Goal: Task Accomplishment & Management: Manage account settings

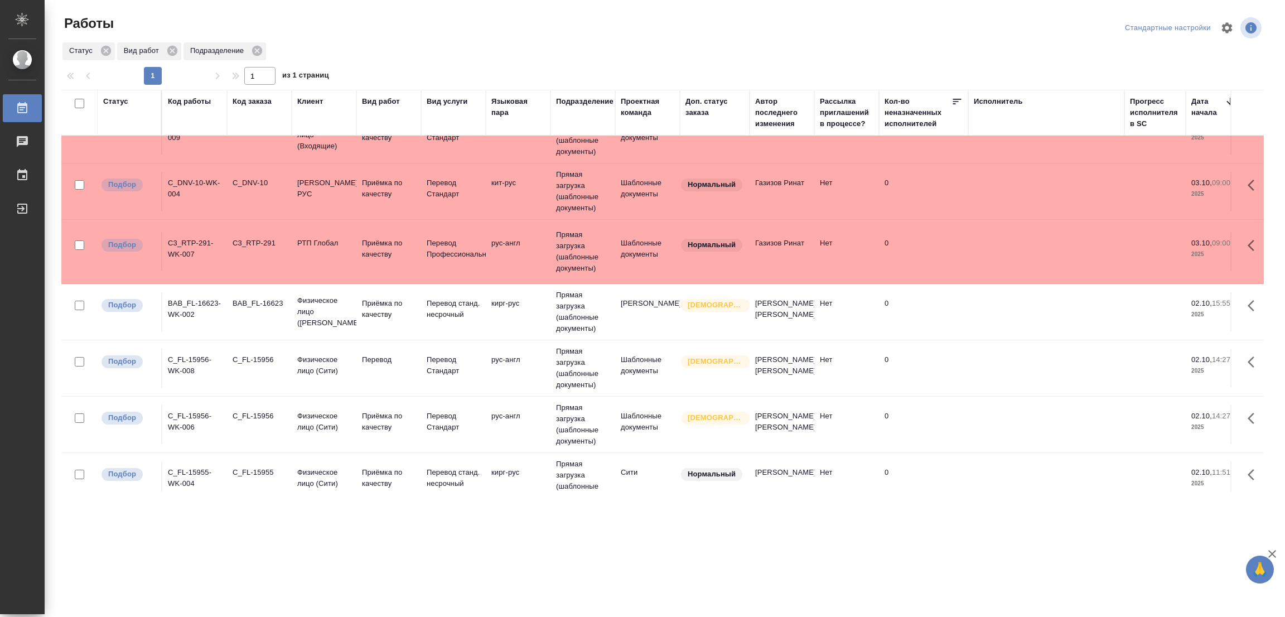
scroll to position [272, 0]
click at [371, 361] on p "Перевод" at bounding box center [389, 360] width 54 height 11
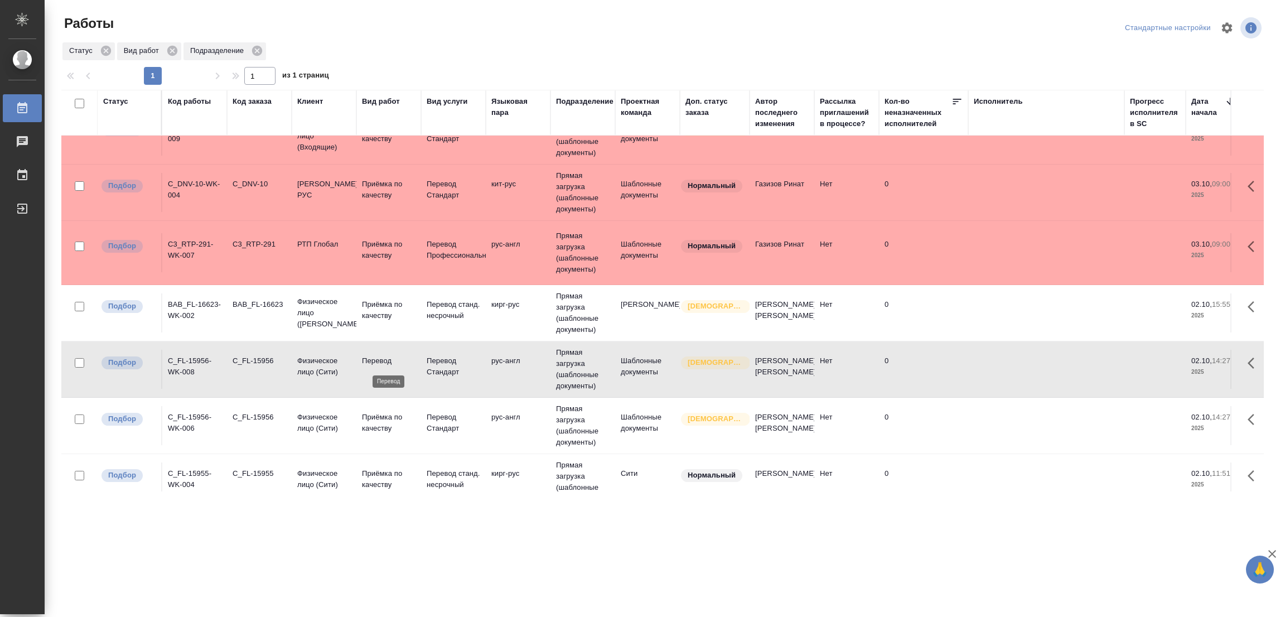
click at [371, 361] on p "Перевод" at bounding box center [389, 360] width 54 height 11
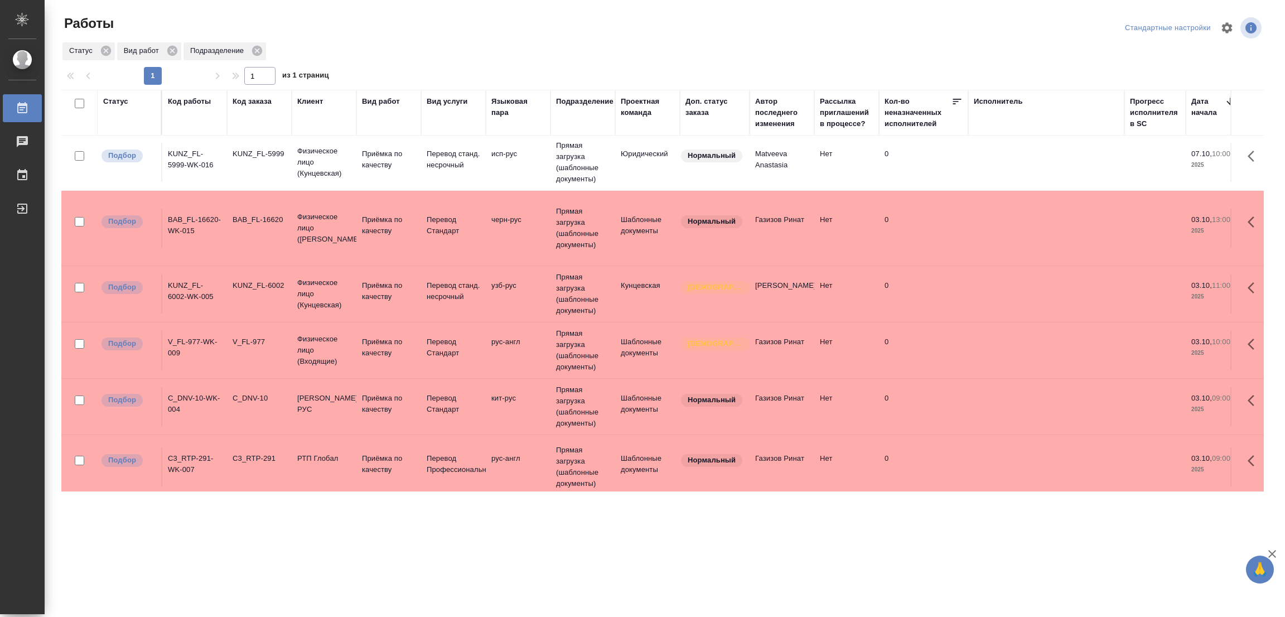
scroll to position [0, 0]
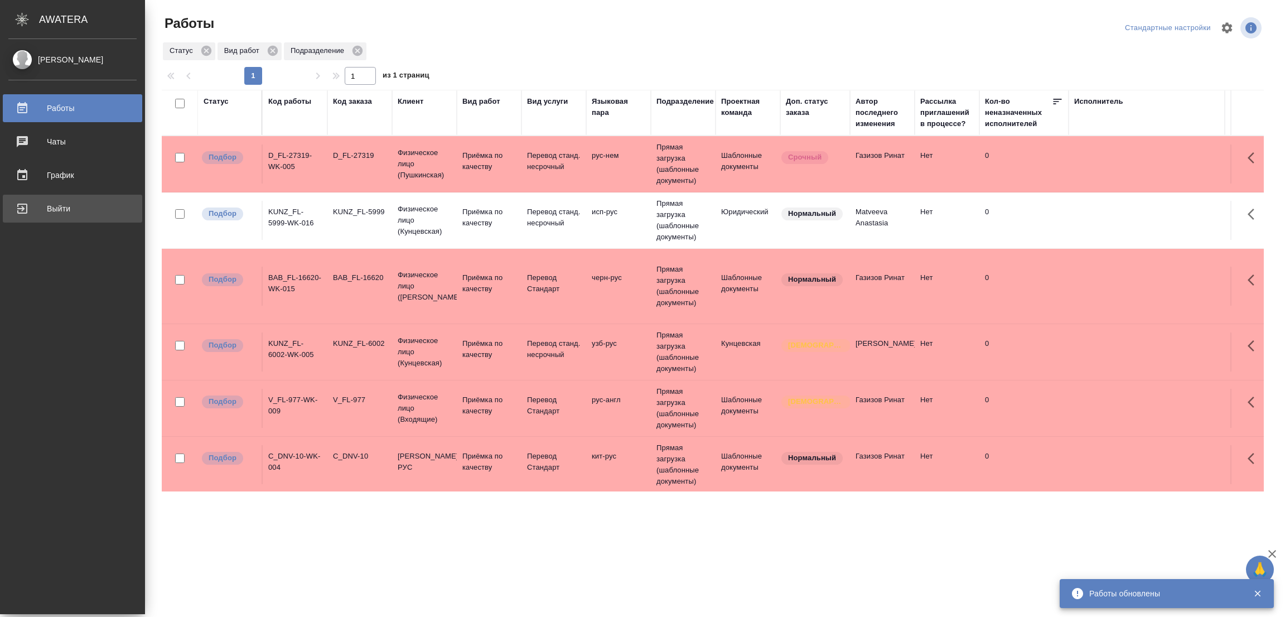
click at [18, 208] on div "Выйти" at bounding box center [72, 208] width 128 height 17
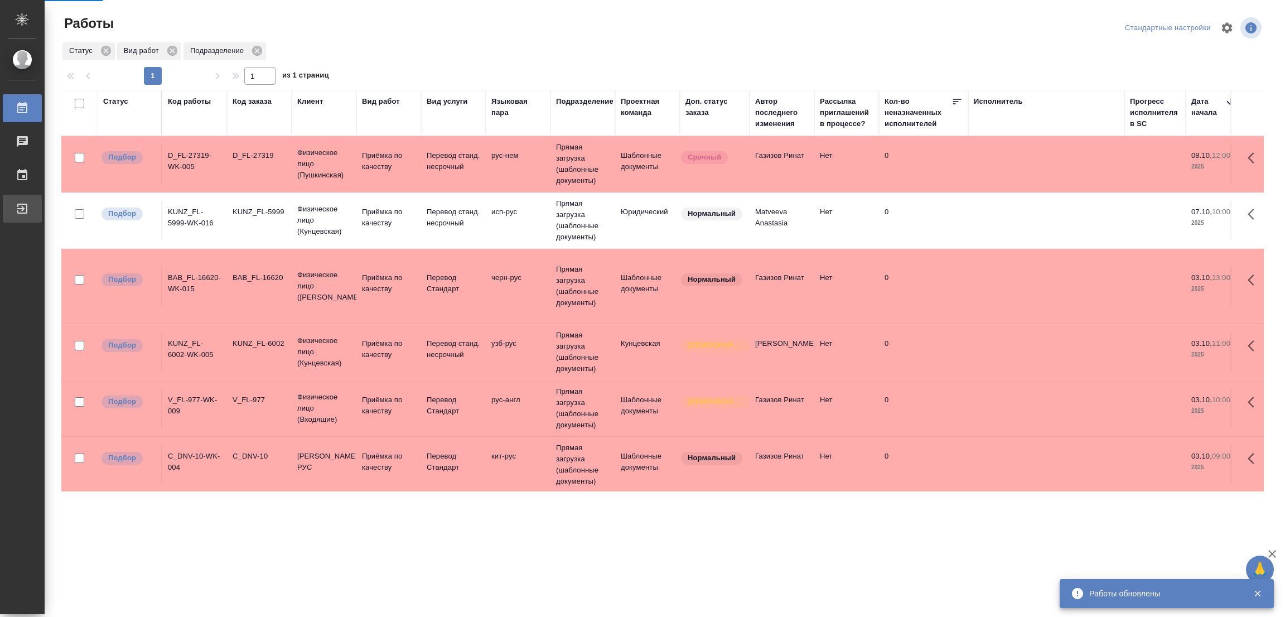
click at [22, 206] on div "Выйти" at bounding box center [8, 208] width 28 height 17
click at [20, 208] on div "Выйти" at bounding box center [8, 208] width 28 height 17
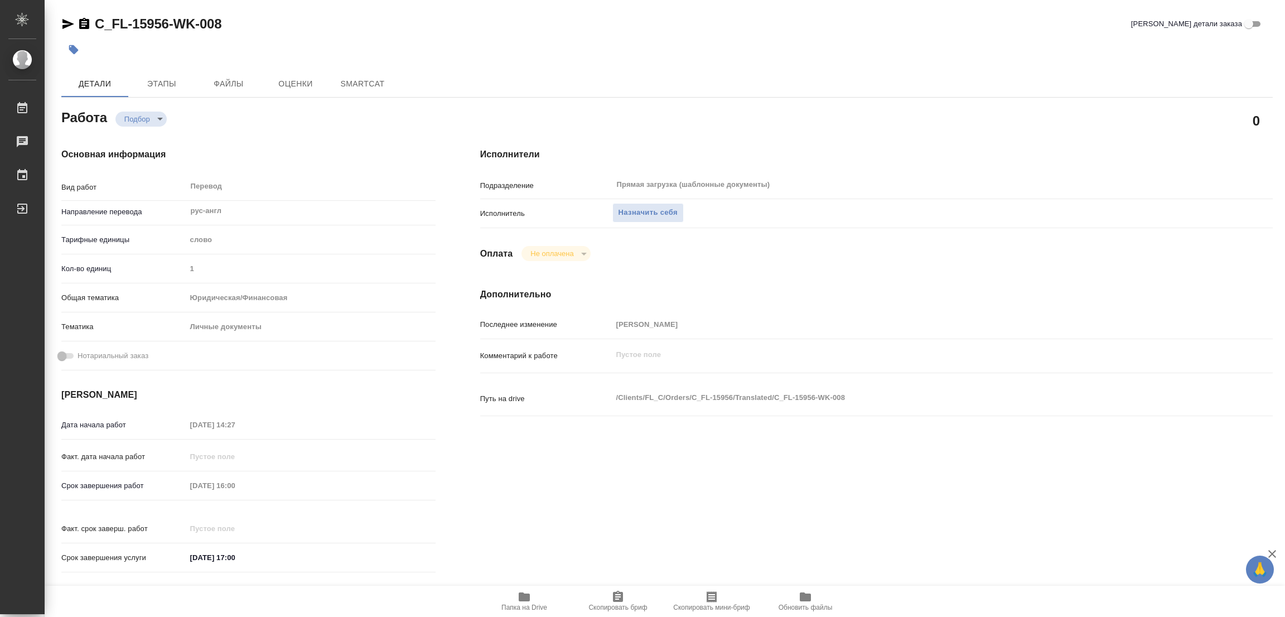
type textarea "x"
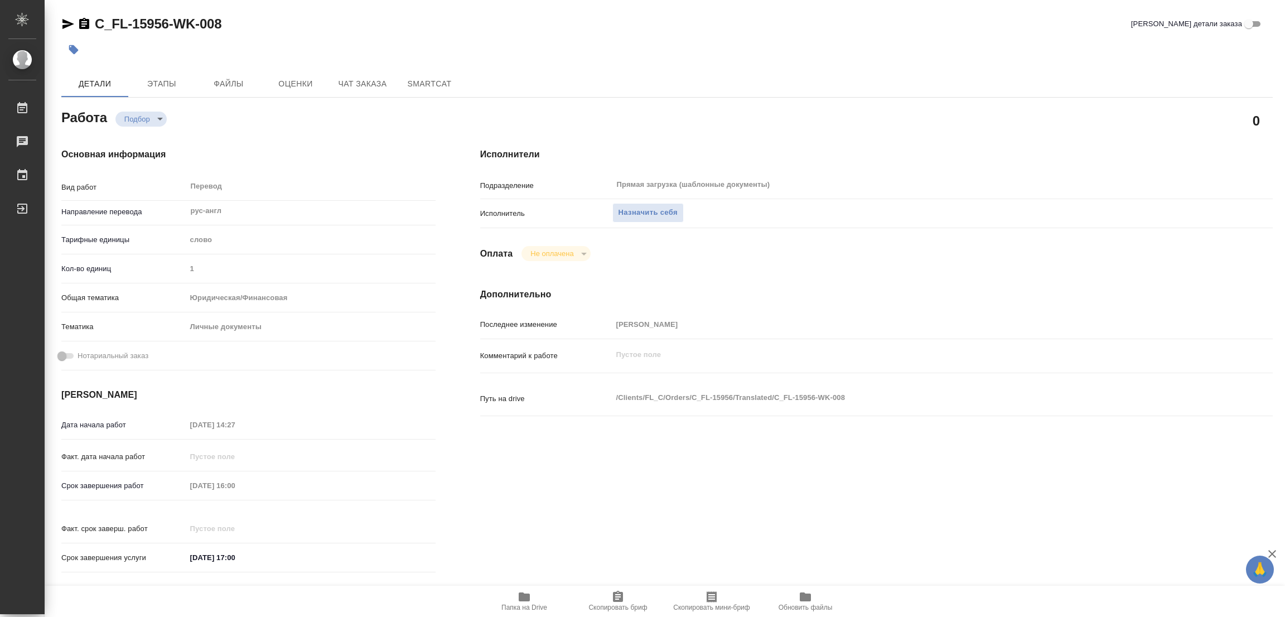
type textarea "x"
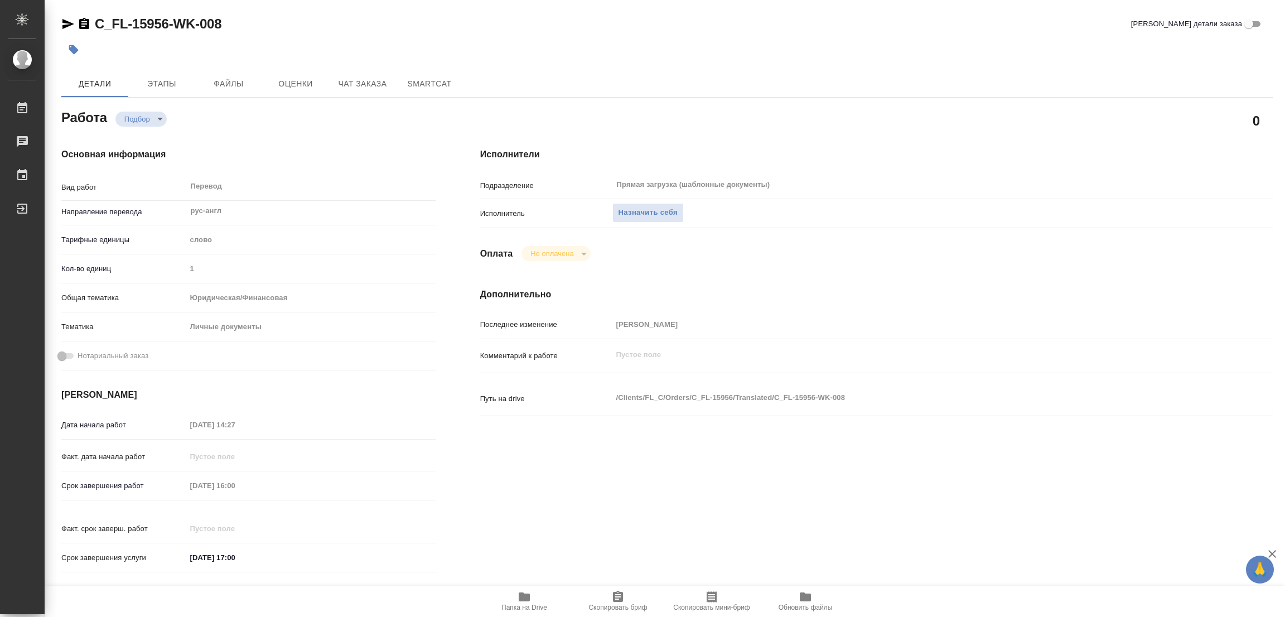
type textarea "x"
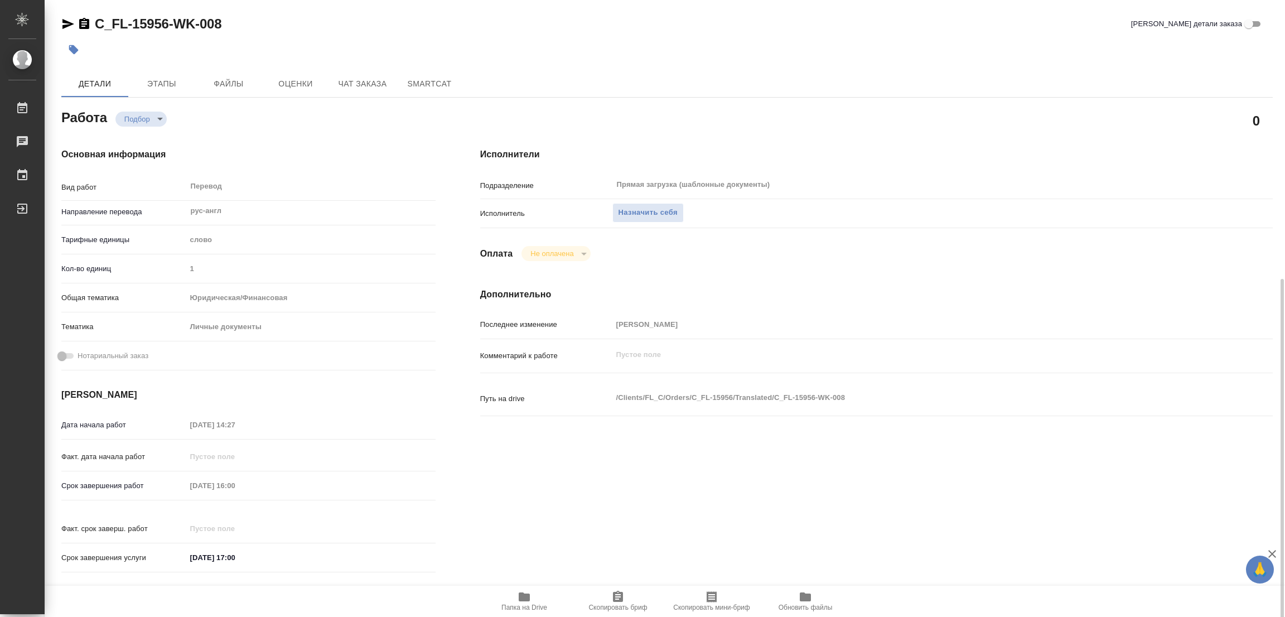
scroll to position [167, 0]
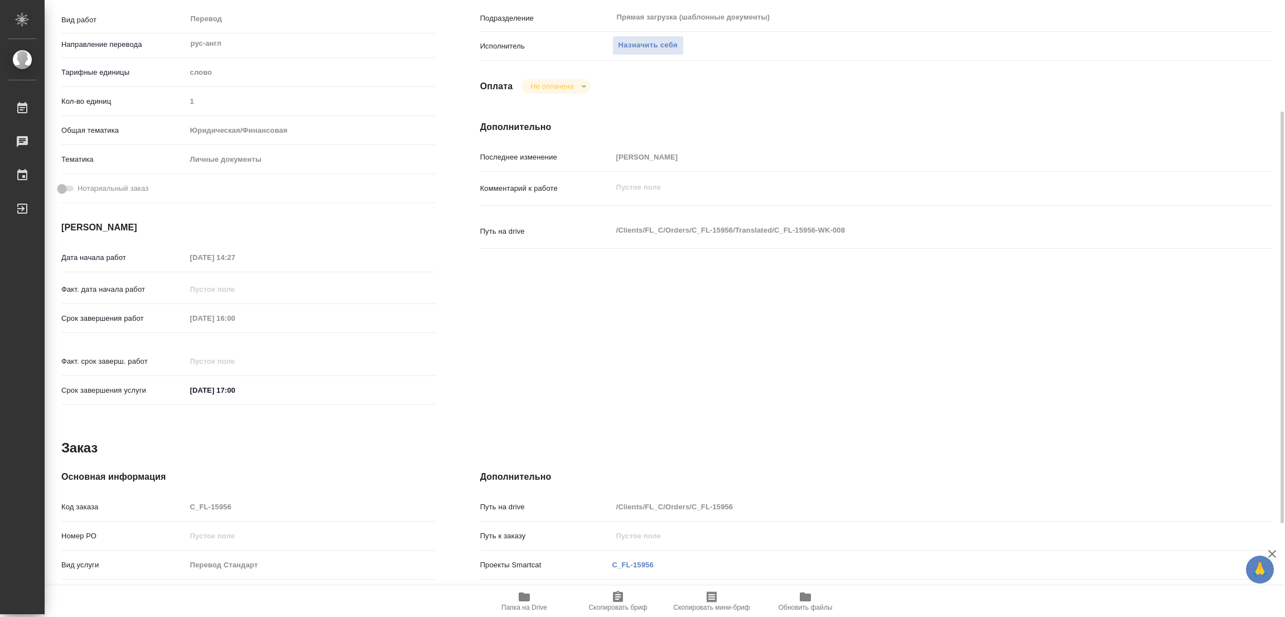
type textarea "x"
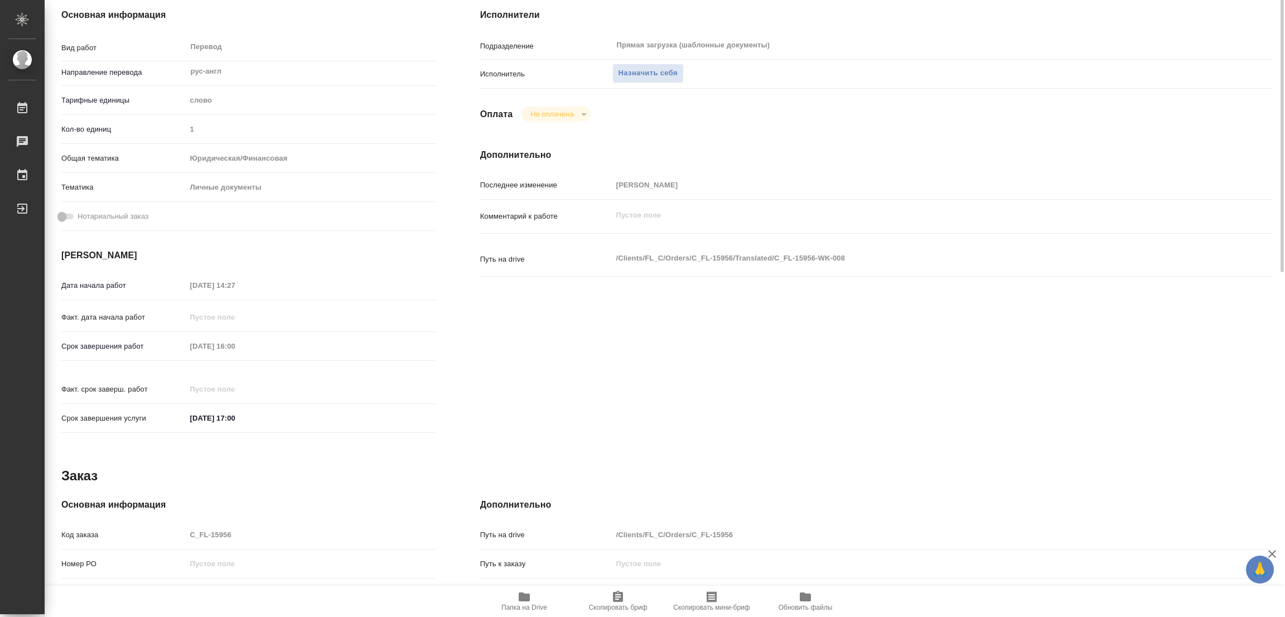
scroll to position [0, 0]
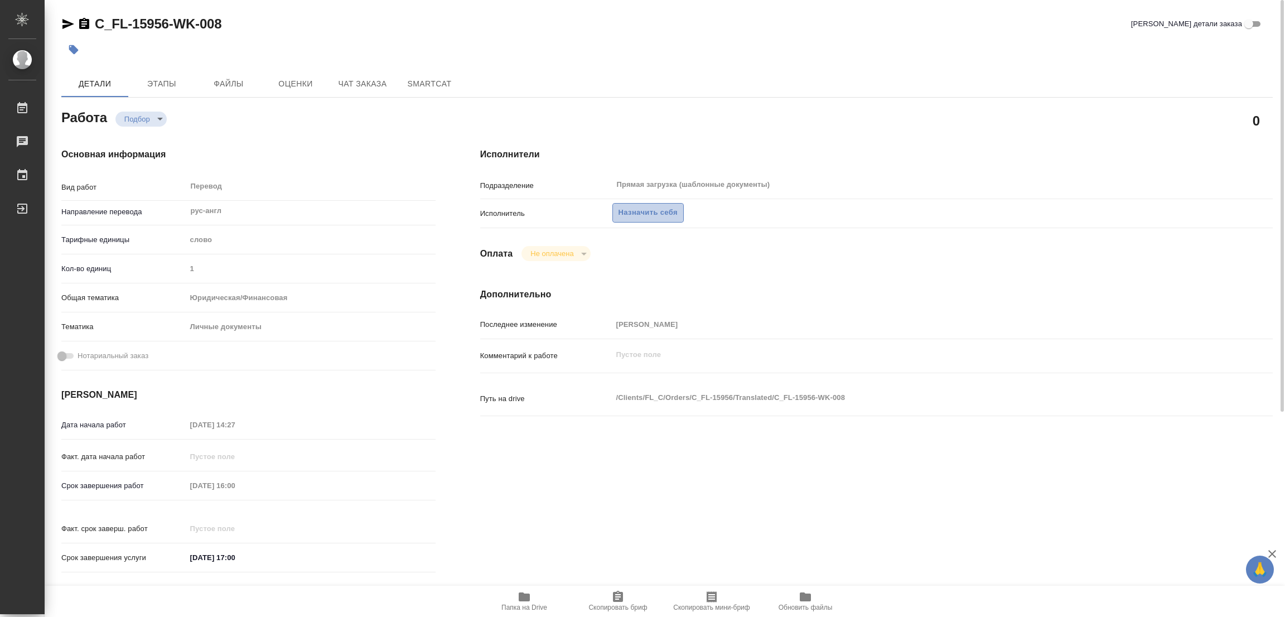
click at [654, 210] on span "Назначить себя" at bounding box center [648, 212] width 59 height 13
type textarea "x"
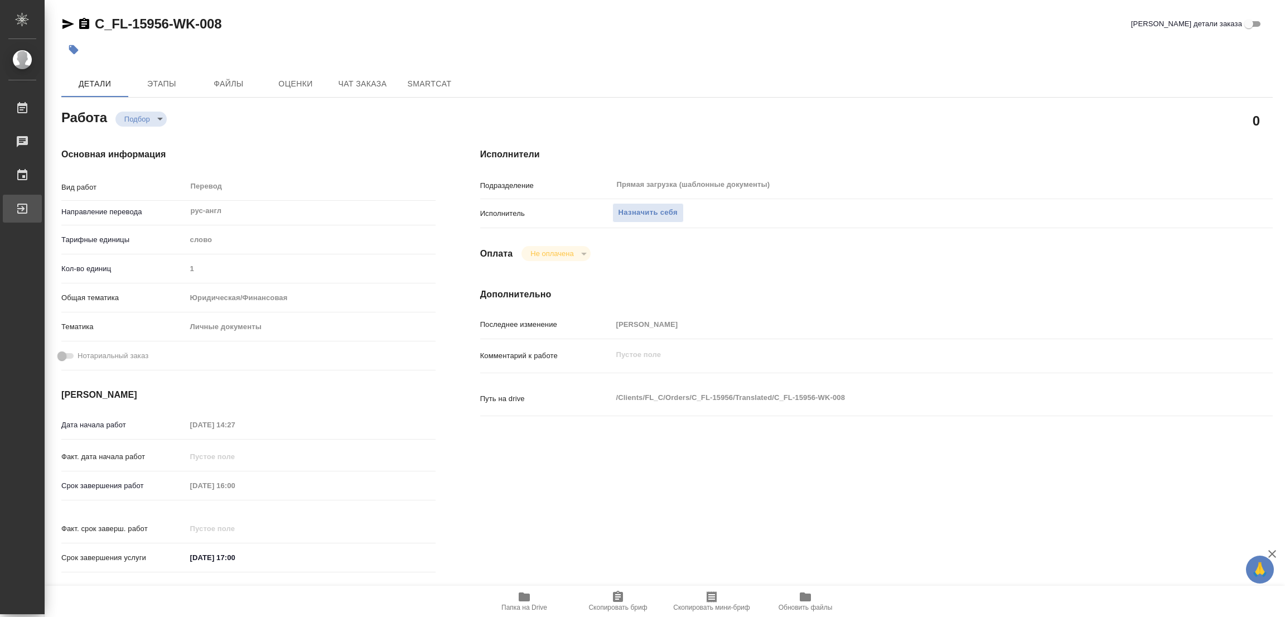
type textarea "x"
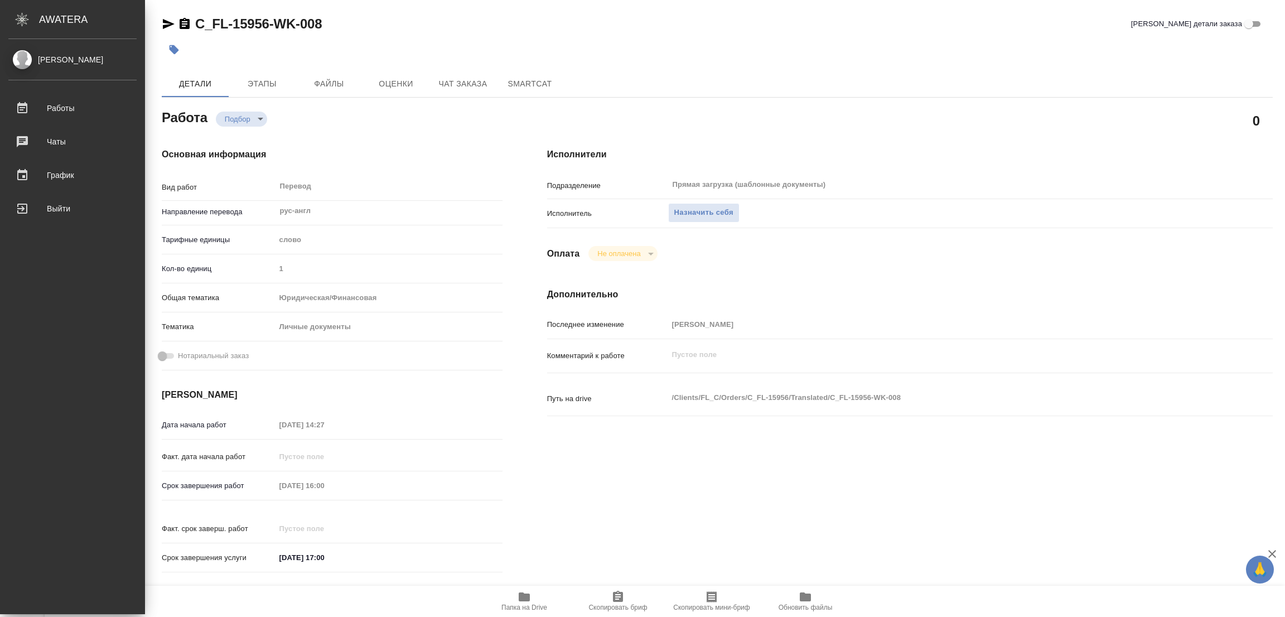
type textarea "x"
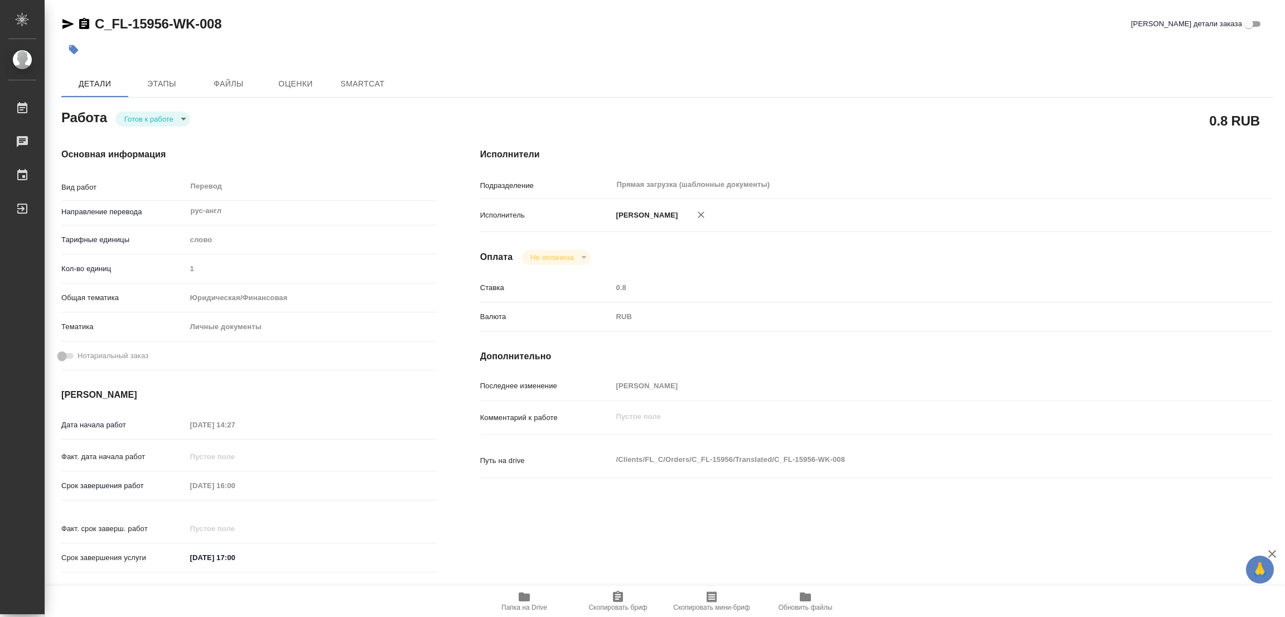
type textarea "x"
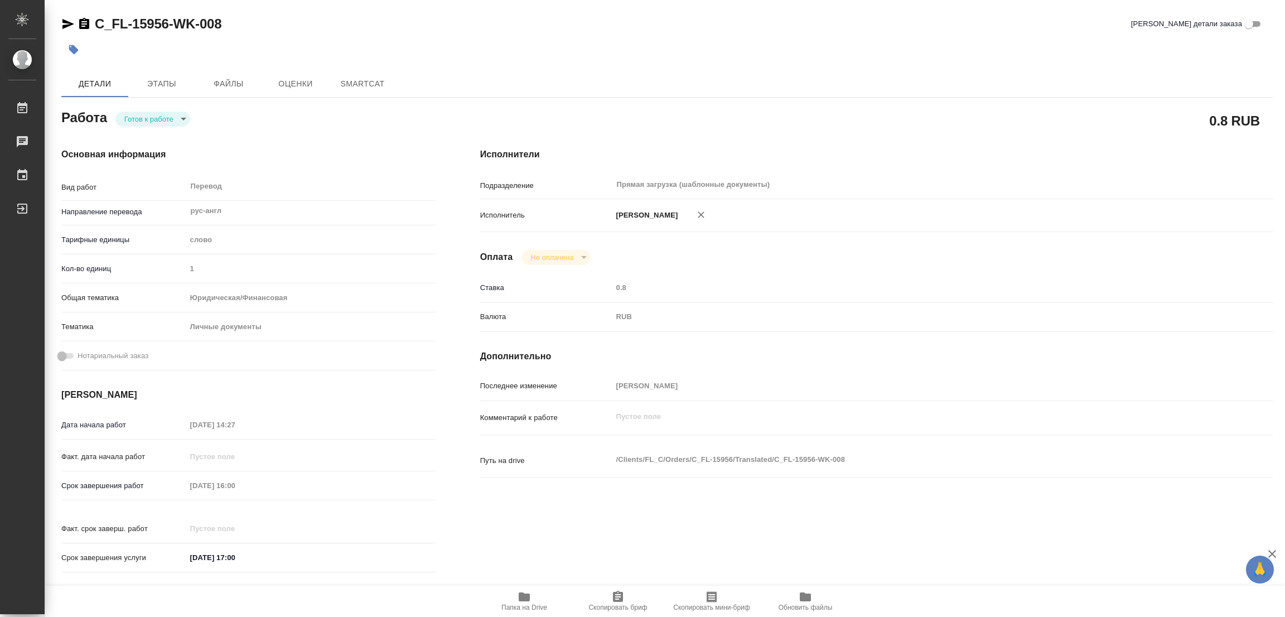
type textarea "x"
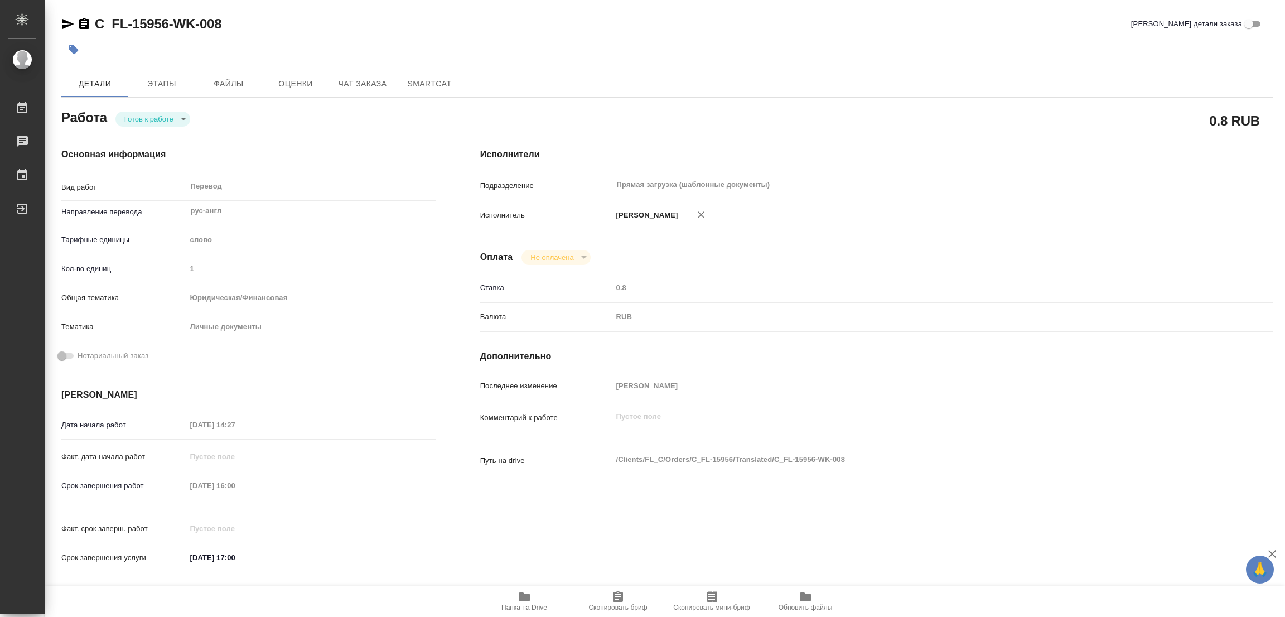
type textarea "x"
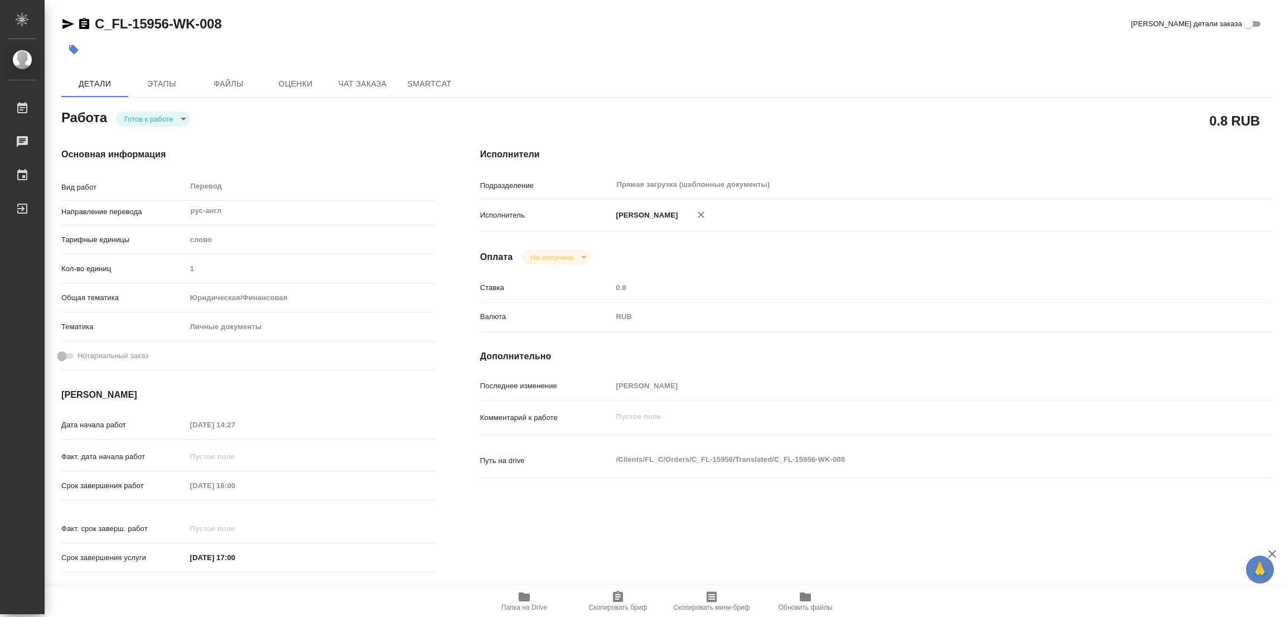
type textarea "x"
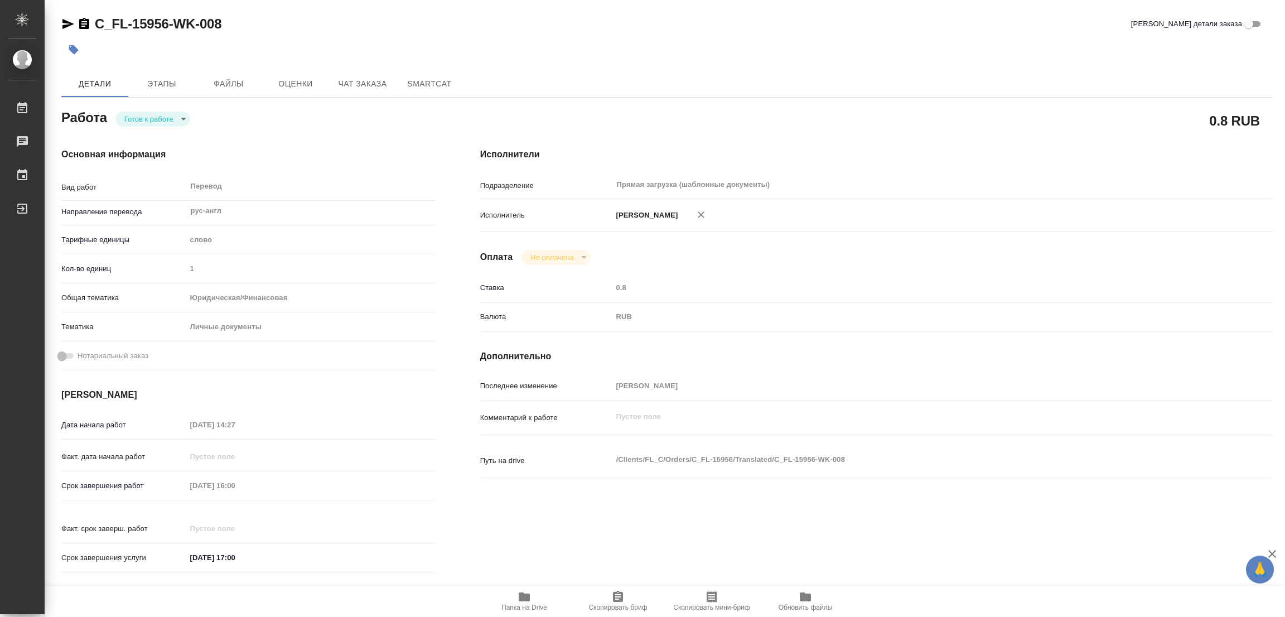
scroll to position [84, 0]
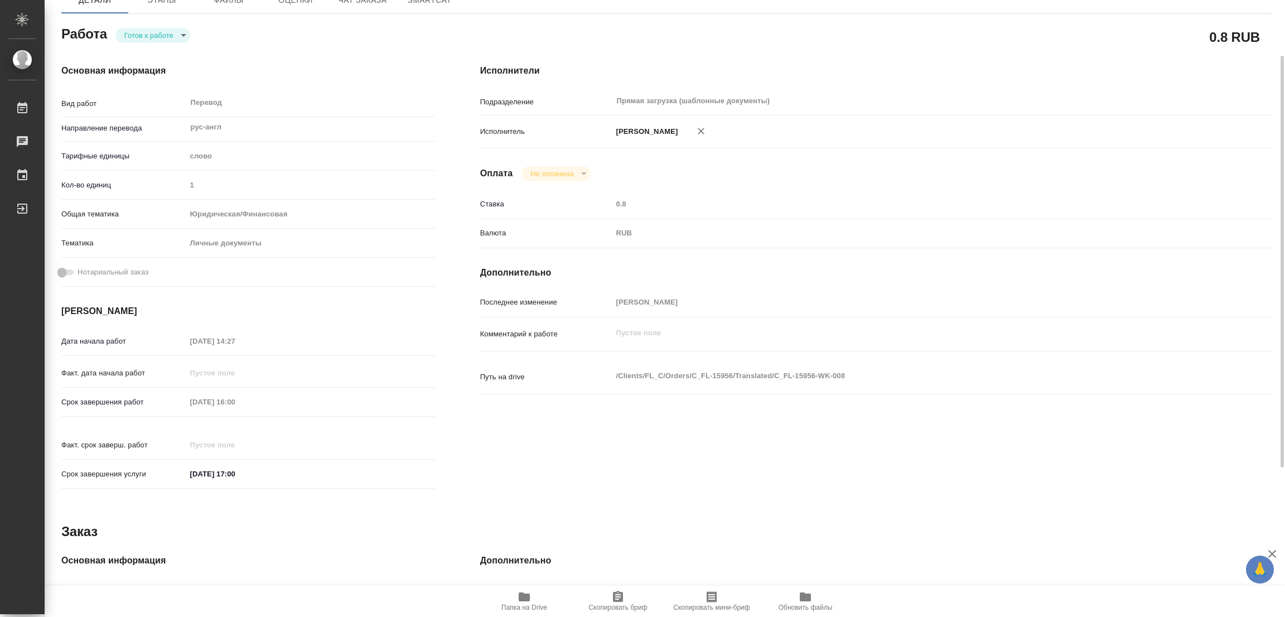
type textarea "x"
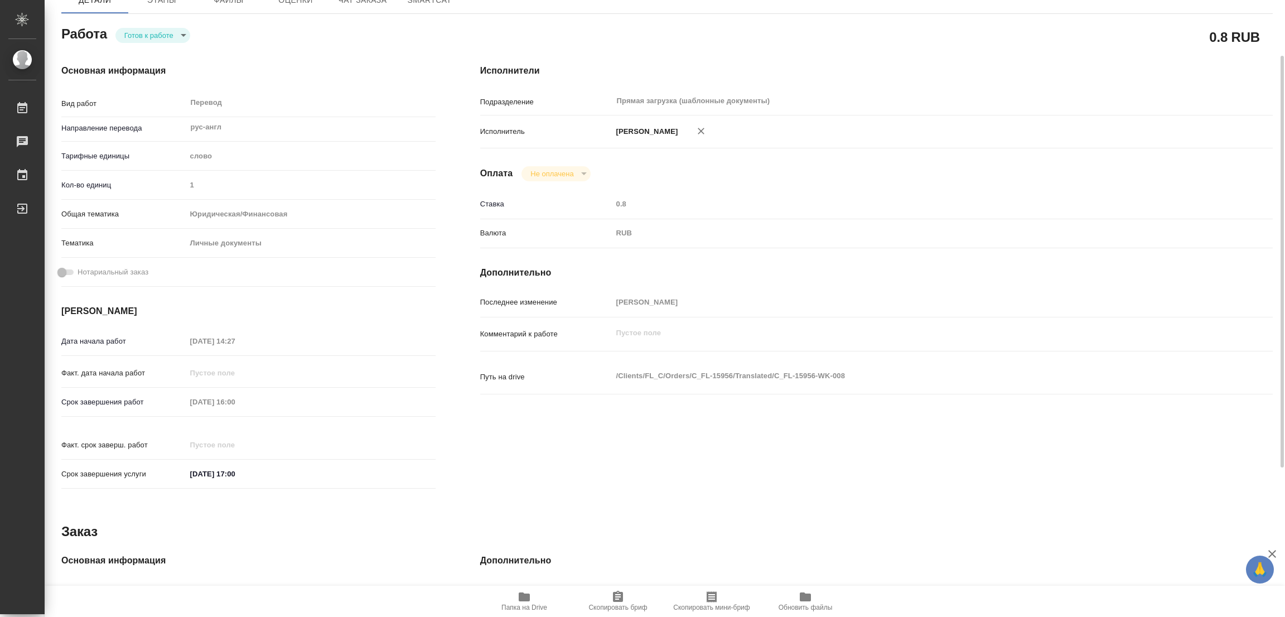
type textarea "x"
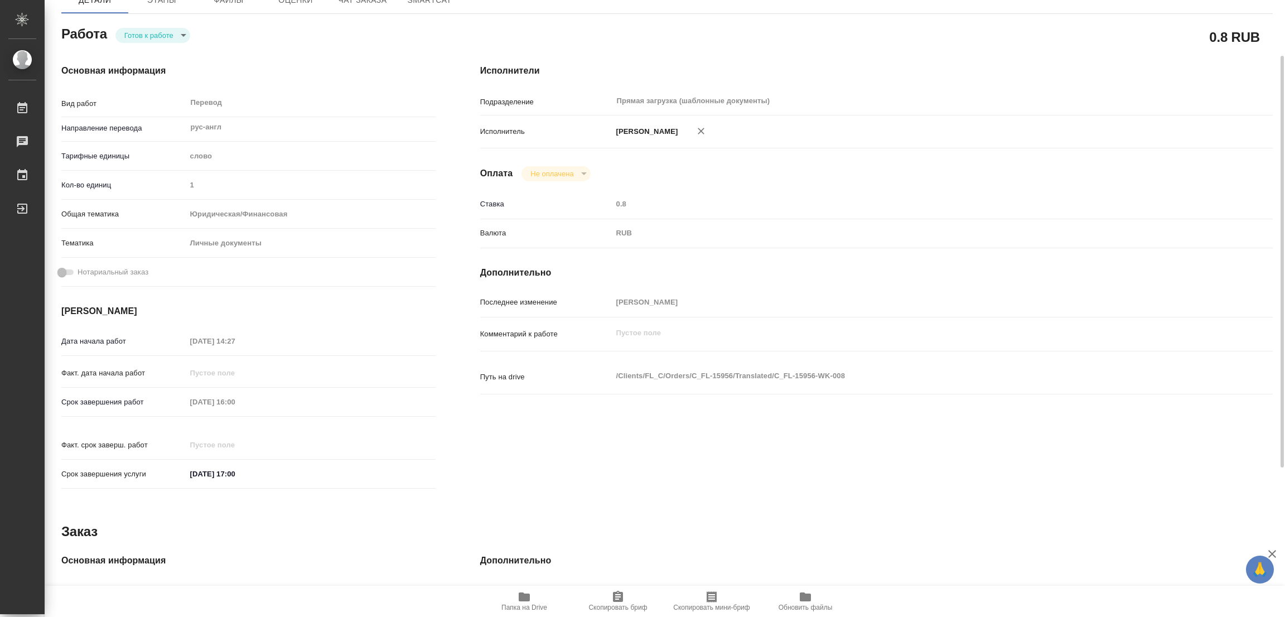
scroll to position [0, 0]
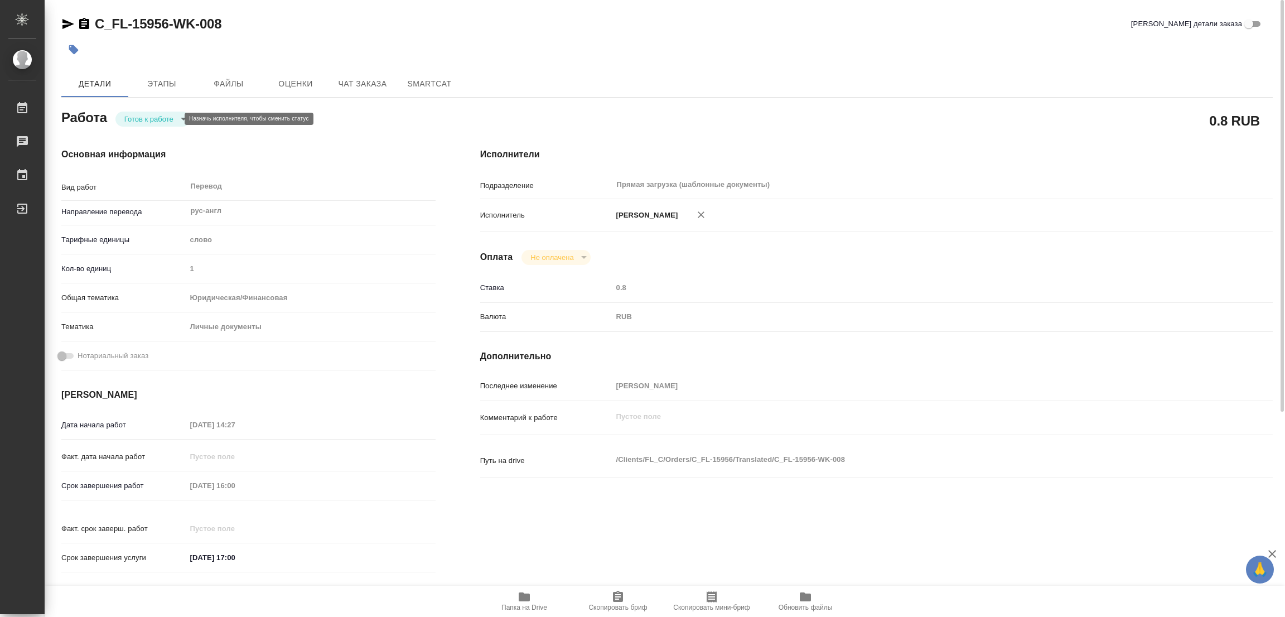
click at [139, 117] on body "🙏 .cls-1 fill:#fff; AWATERA Popova Galina Работы 0 Чаты График Выйти C_FL-15956…" at bounding box center [642, 308] width 1285 height 617
click at [139, 117] on button "В работе" at bounding box center [142, 119] width 37 height 12
type textarea "x"
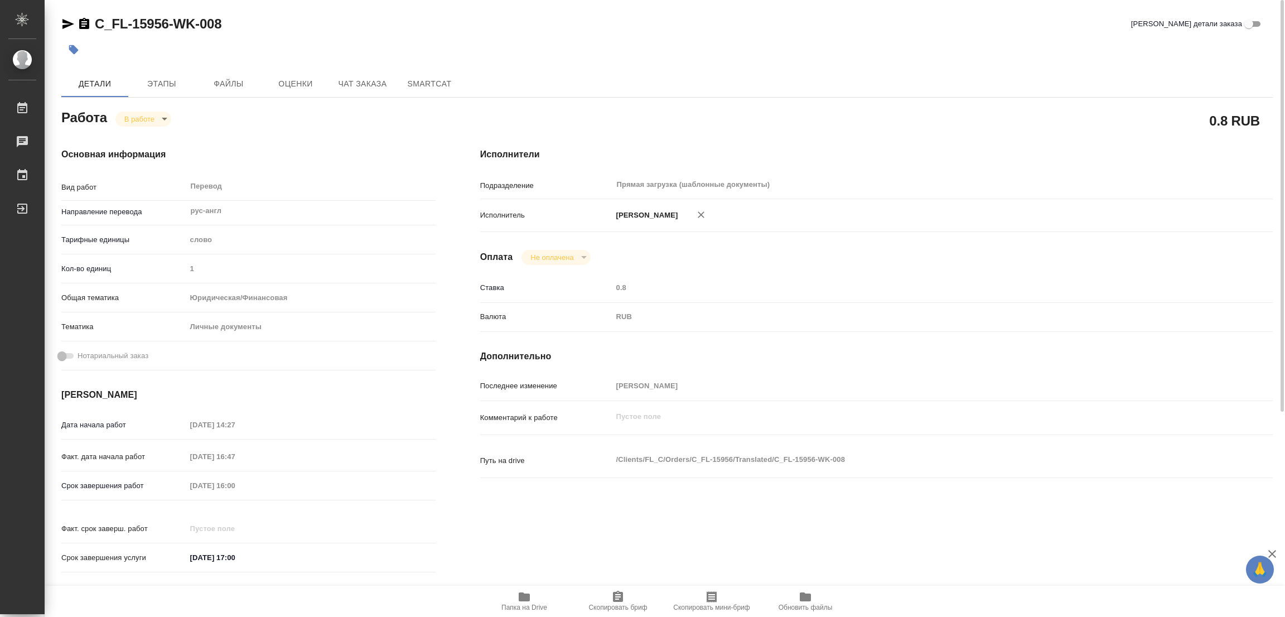
type textarea "x"
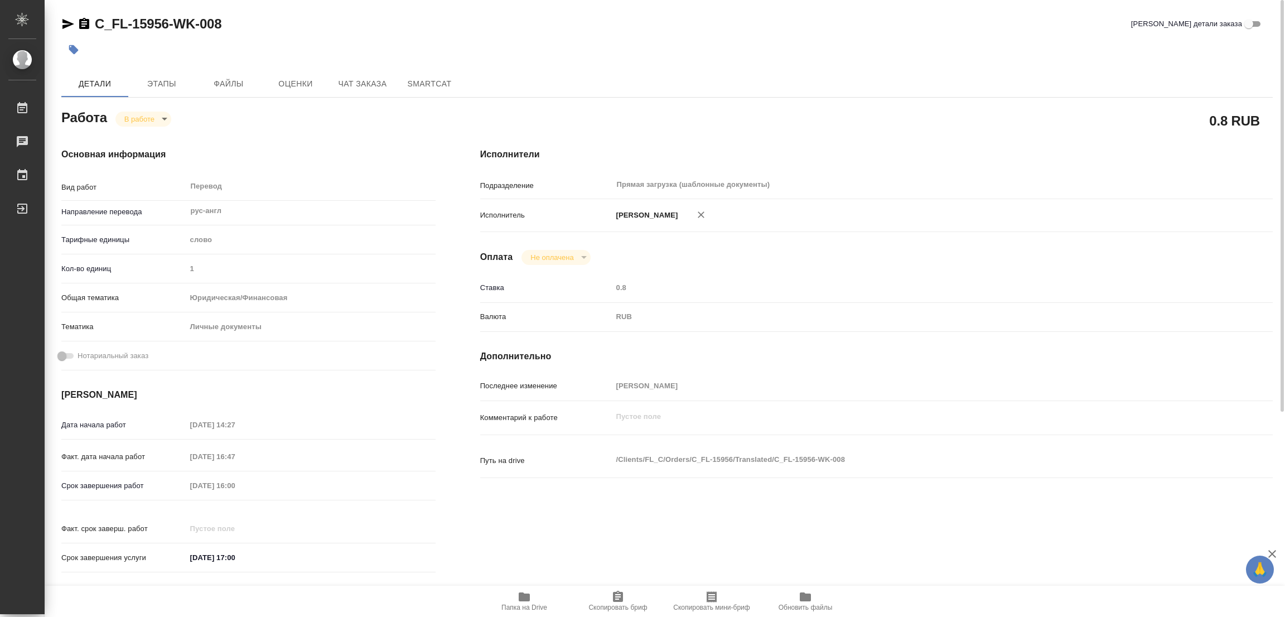
type textarea "x"
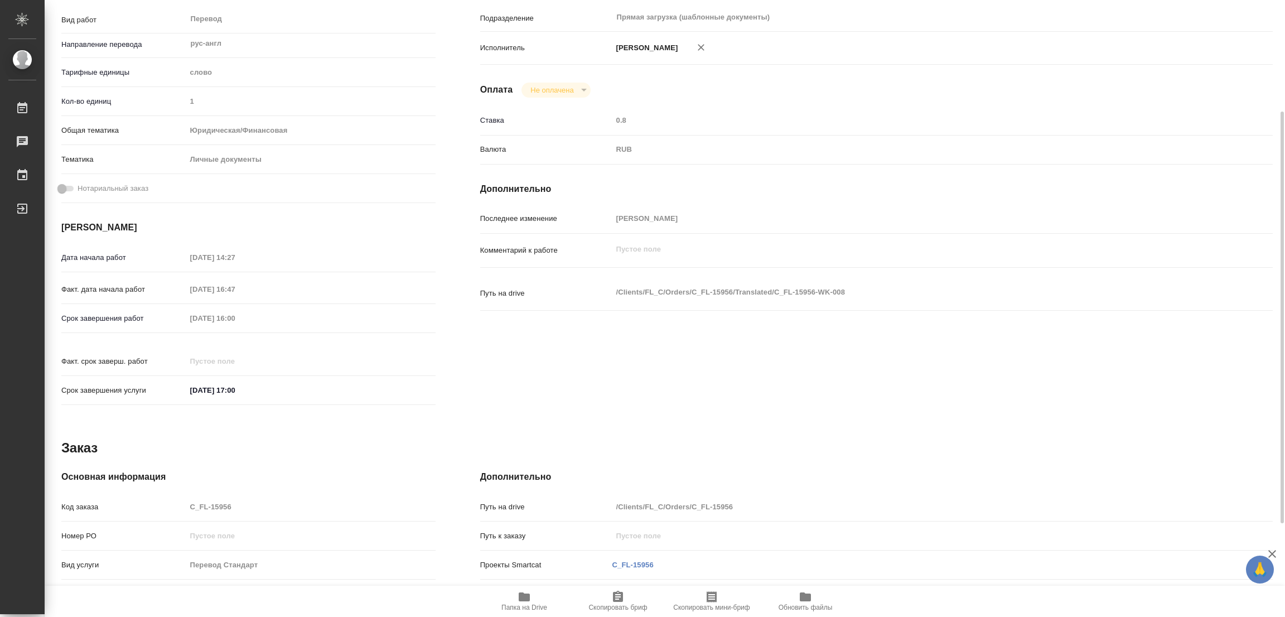
type textarea "x"
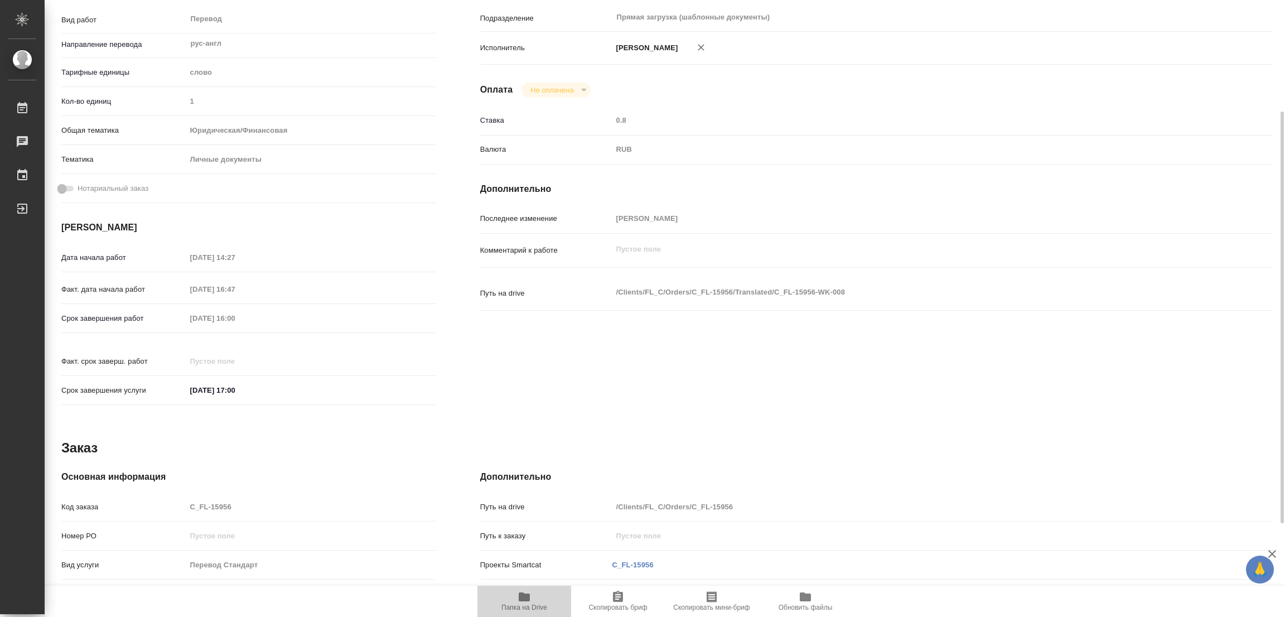
click at [519, 596] on icon "button" at bounding box center [524, 596] width 11 height 9
type textarea "x"
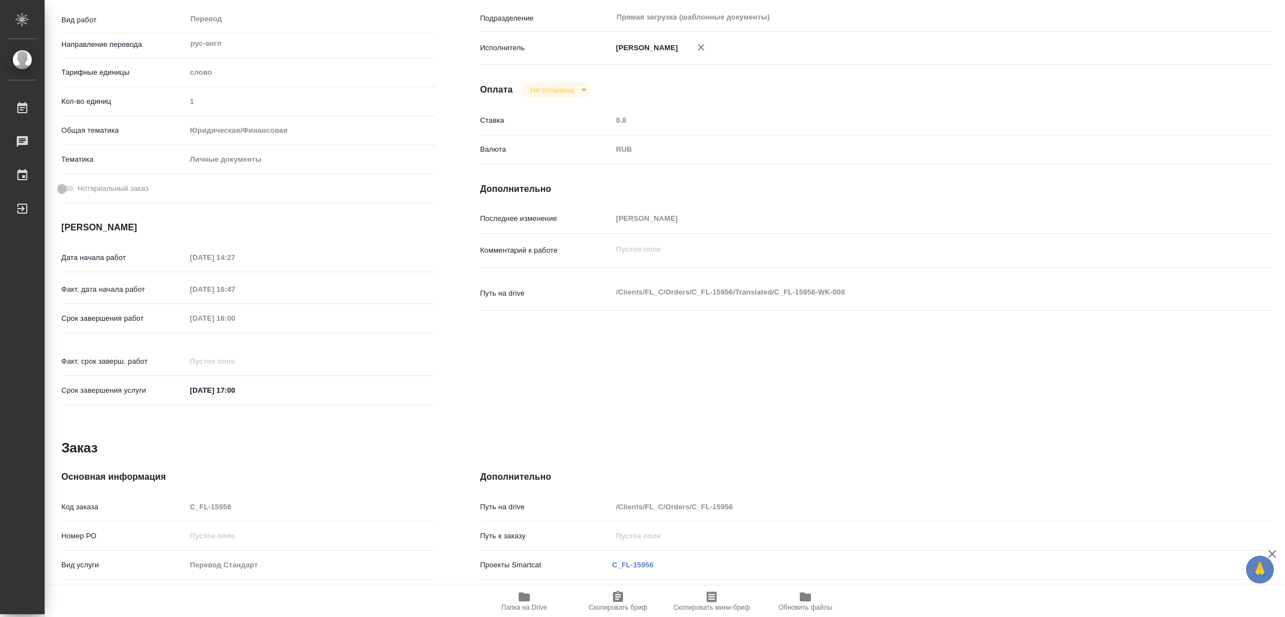
type textarea "x"
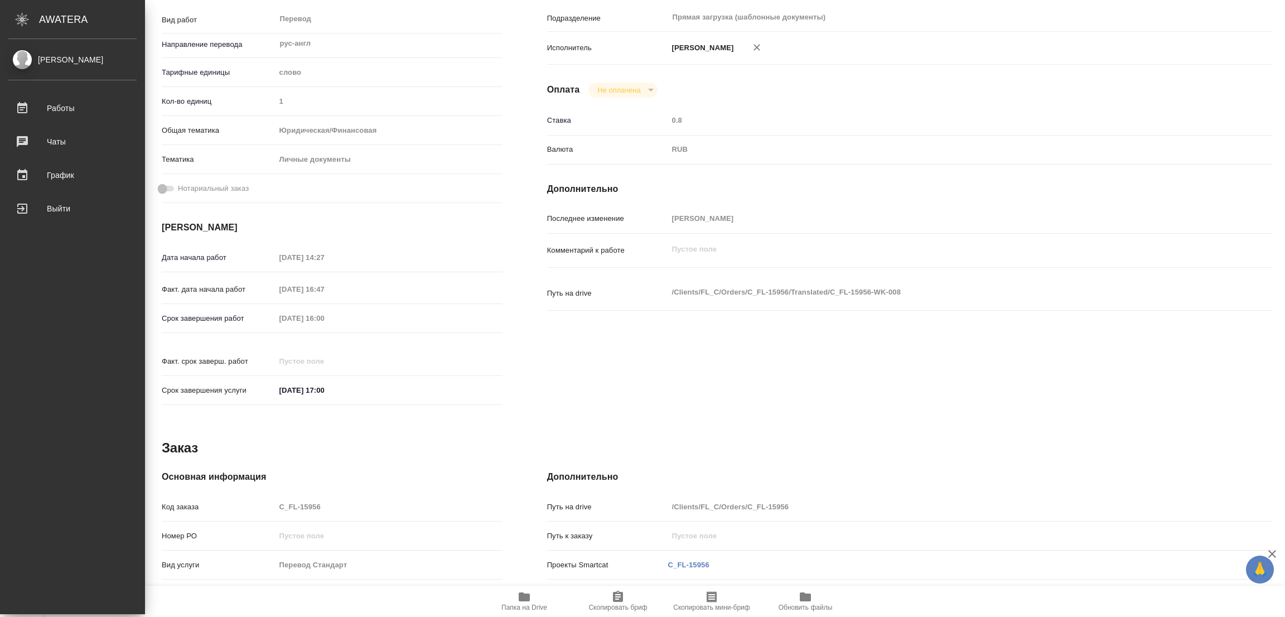
type textarea "x"
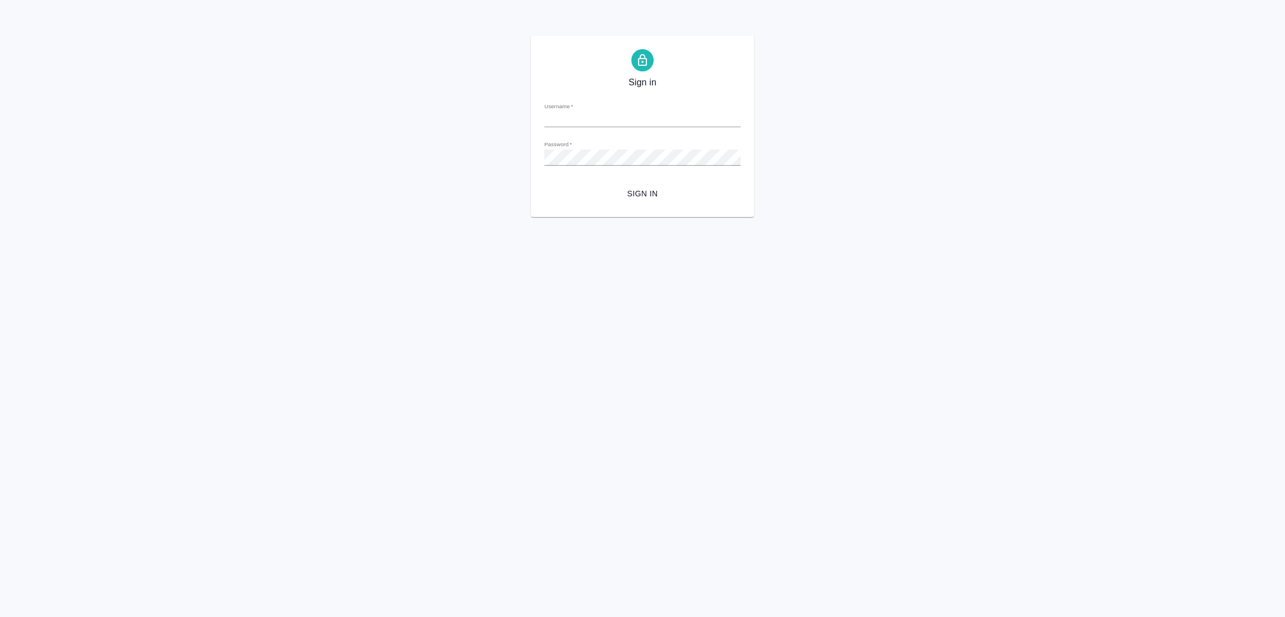
type input "[PERSON_NAME][EMAIL_ADDRESS][PERSON_NAME][DOMAIN_NAME]"
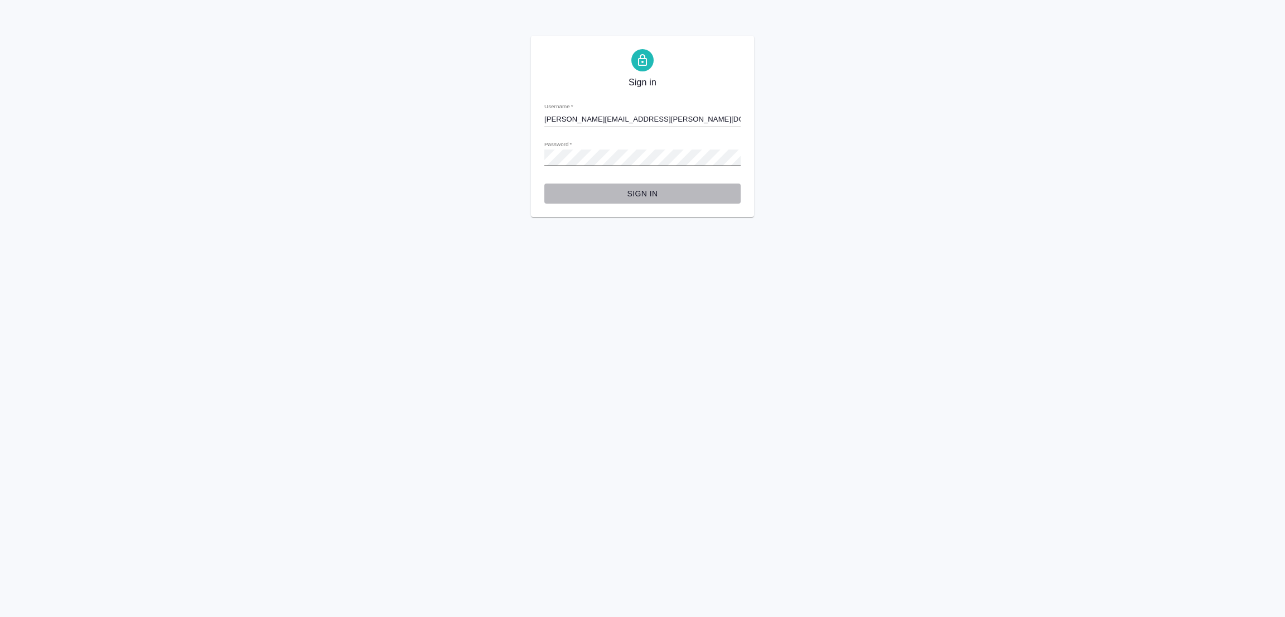
click at [641, 189] on span "Sign in" at bounding box center [642, 194] width 178 height 14
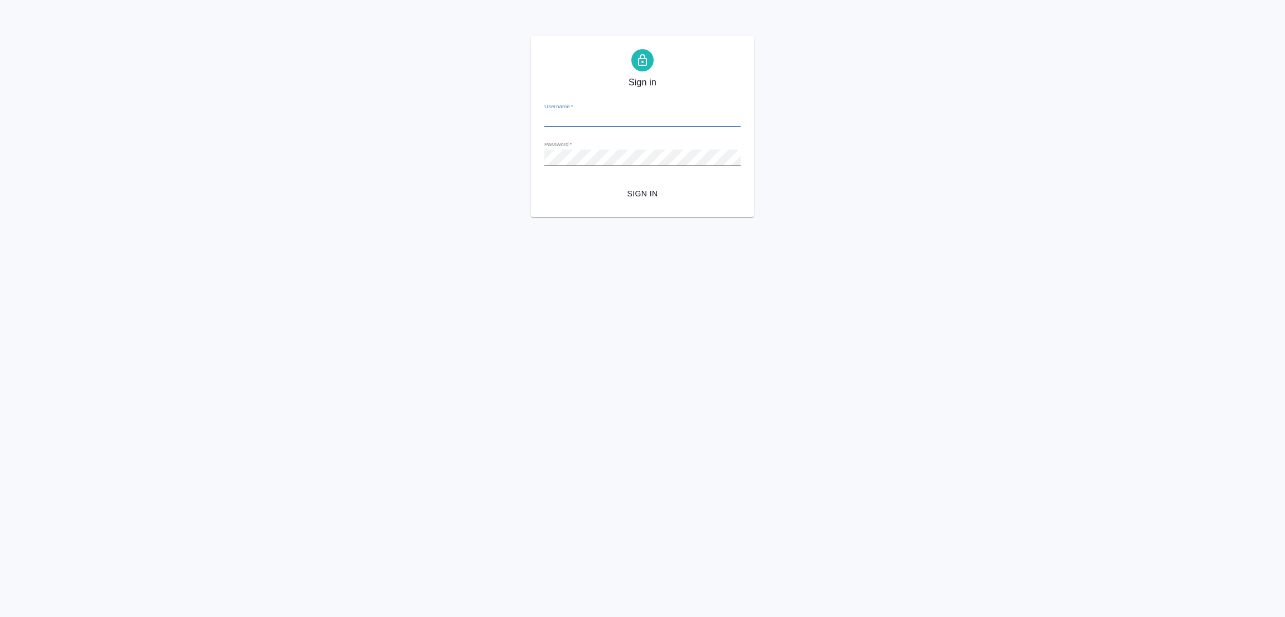
type input "[PERSON_NAME][EMAIL_ADDRESS][PERSON_NAME][DOMAIN_NAME]"
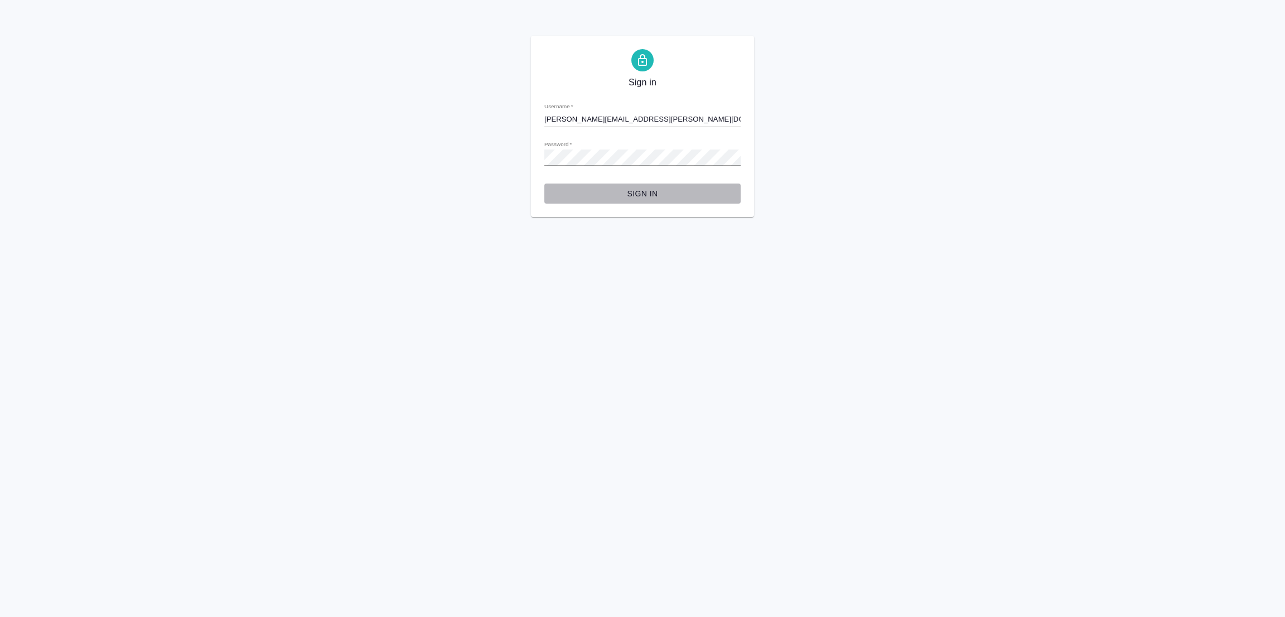
click at [637, 188] on span "Sign in" at bounding box center [642, 194] width 178 height 14
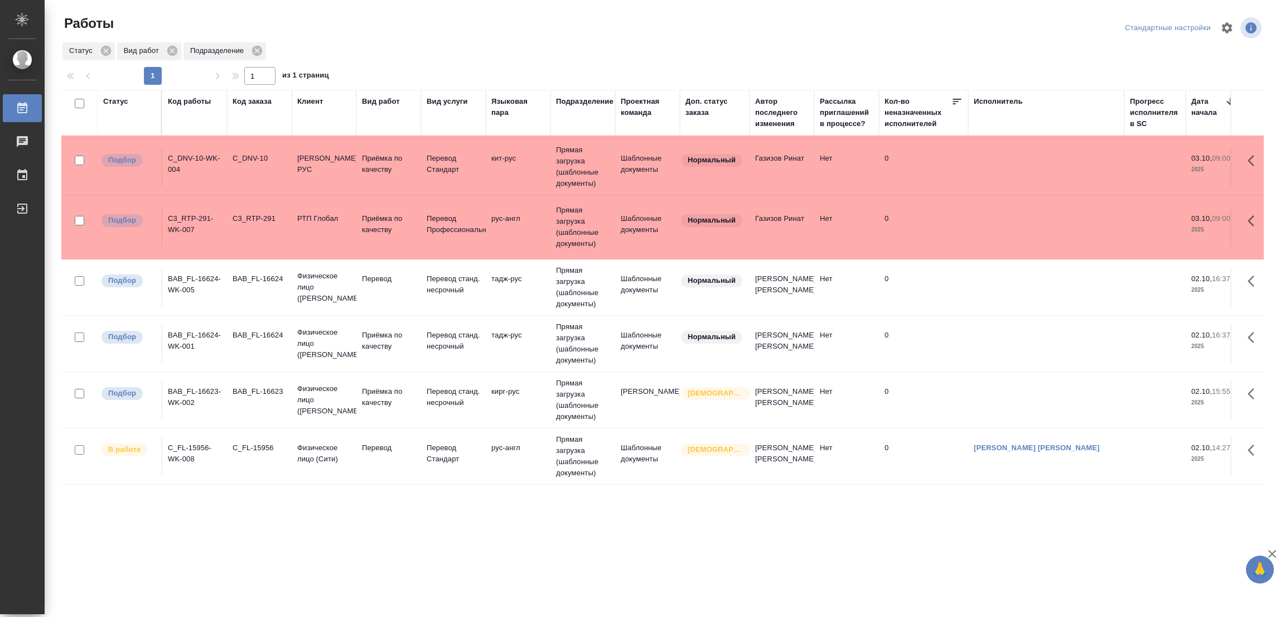
scroll to position [335, 0]
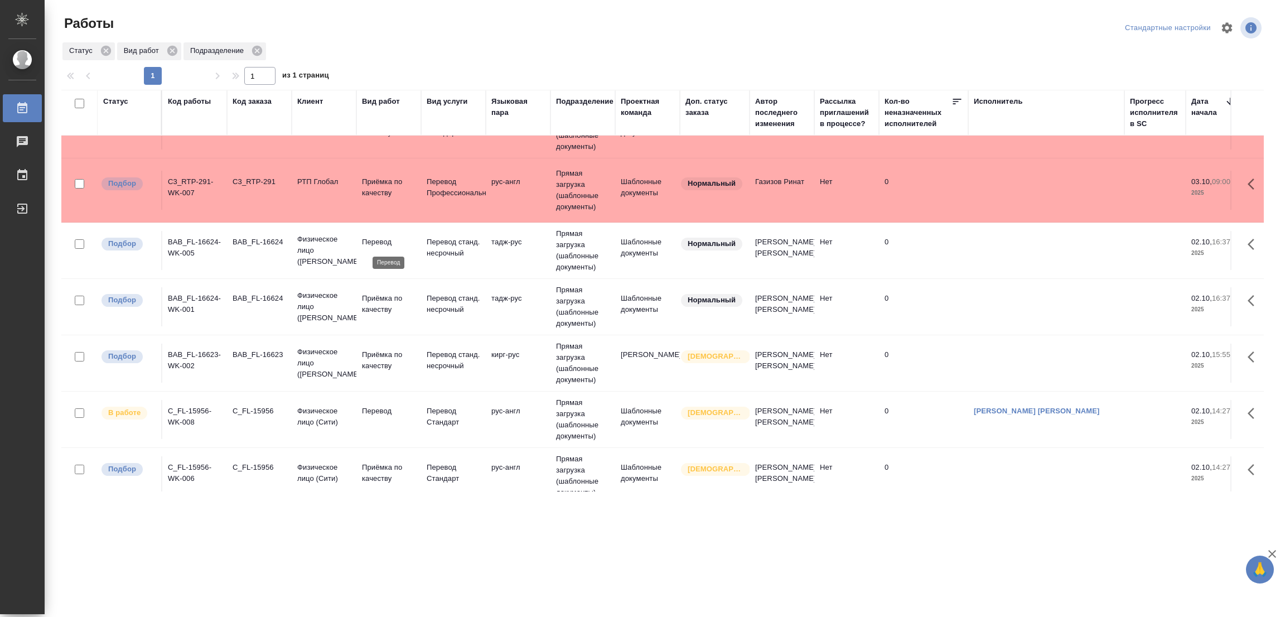
click at [377, 242] on p "Перевод" at bounding box center [389, 242] width 54 height 11
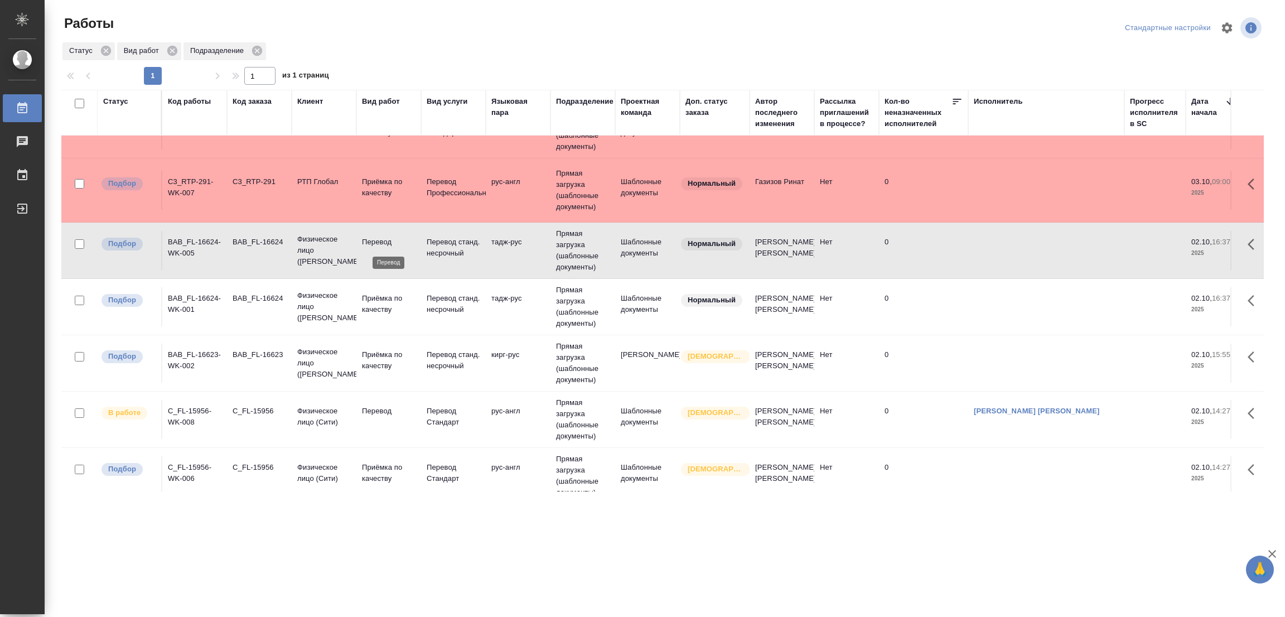
click at [377, 242] on p "Перевод" at bounding box center [389, 242] width 54 height 11
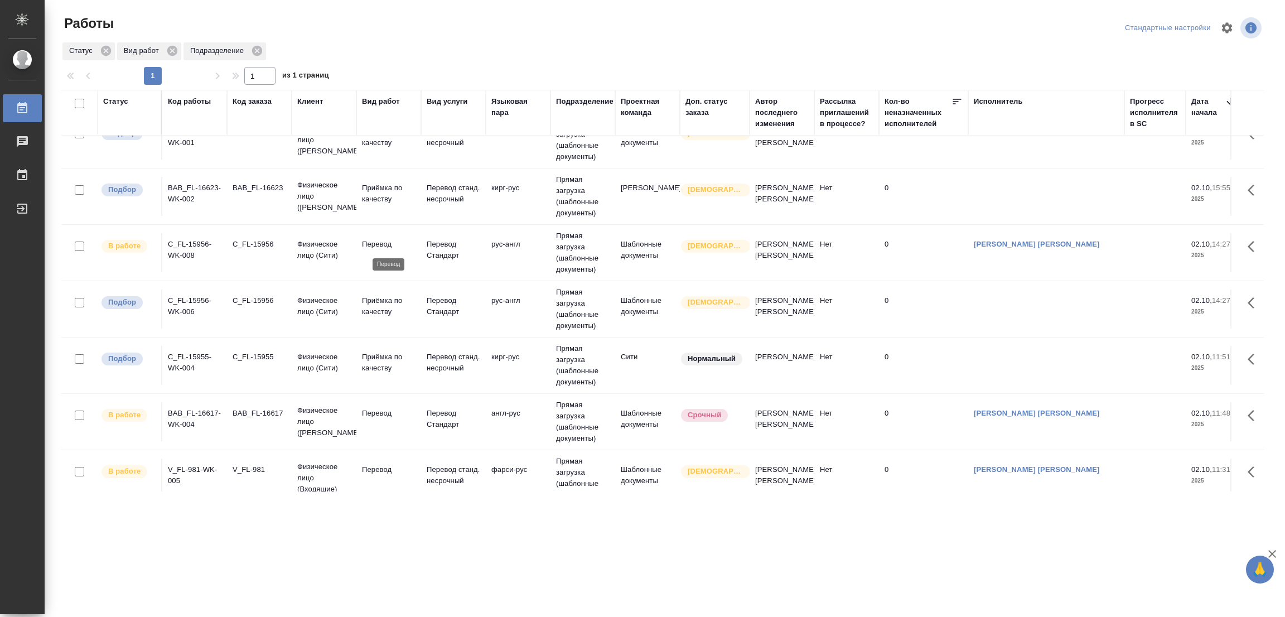
click at [379, 242] on p "Перевод" at bounding box center [389, 244] width 54 height 11
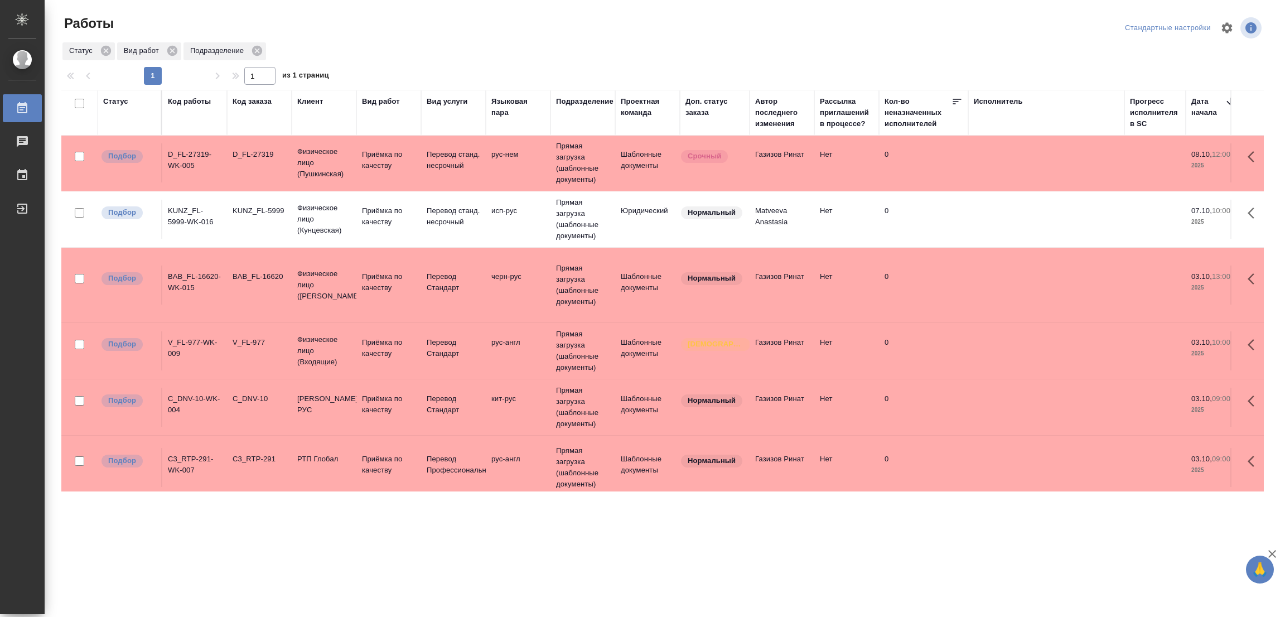
scroll to position [0, 0]
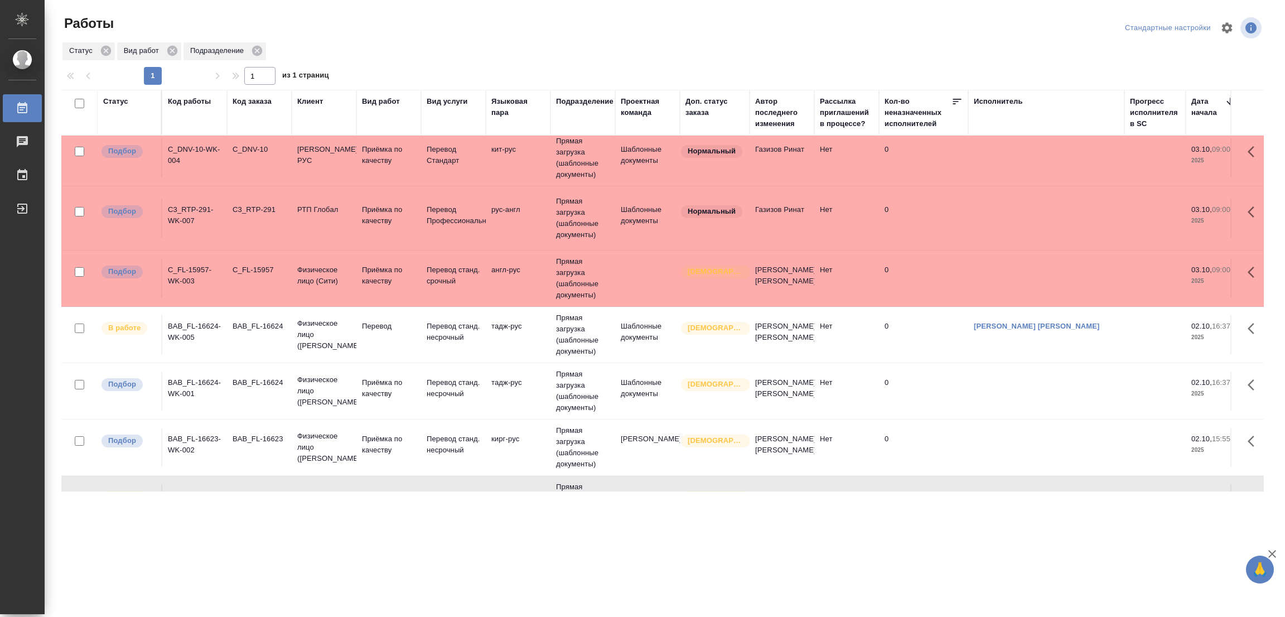
click at [715, 264] on td "Святая троица" at bounding box center [715, 278] width 70 height 39
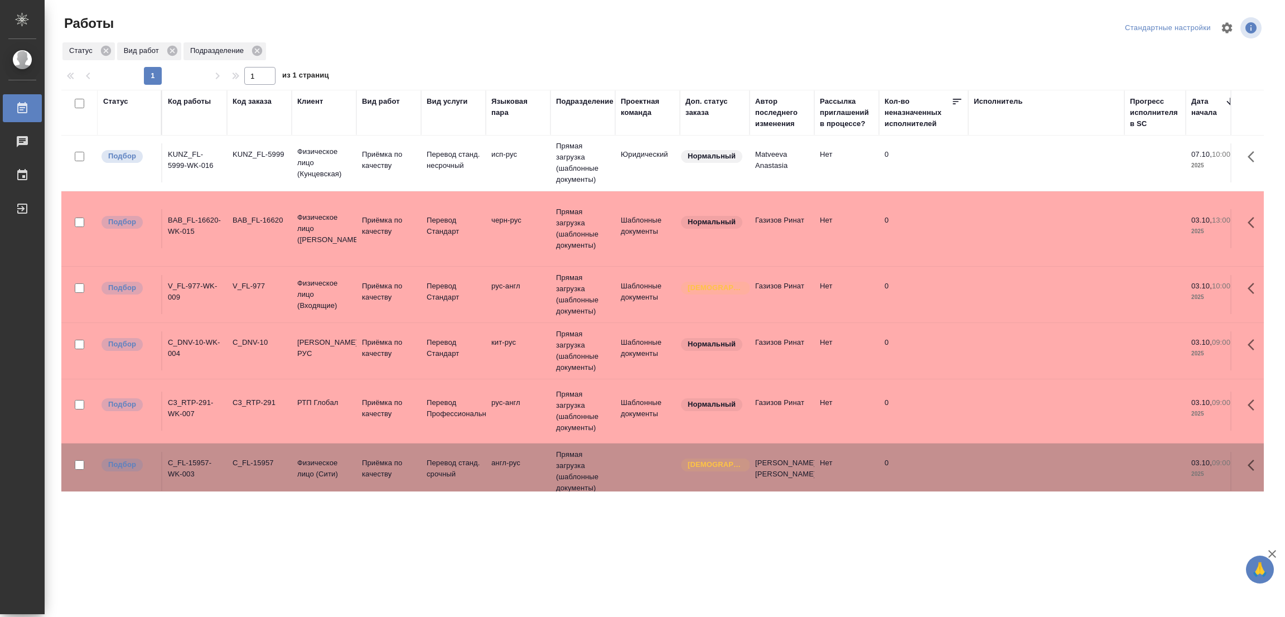
scroll to position [84, 0]
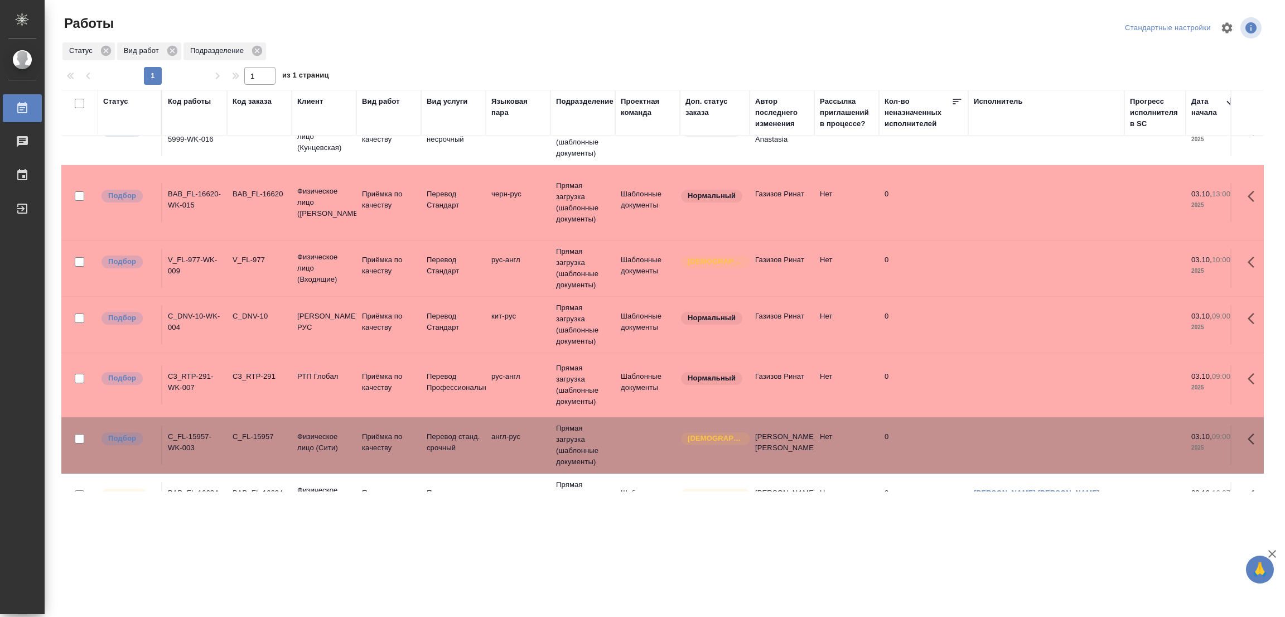
click at [684, 46] on div "Статус Вид работ Подразделение" at bounding box center [662, 51] width 1203 height 20
click at [506, 520] on div ".cls-1 fill:#fff; AWATERA Popova Galina Работы 0 Чаты График Выйти Работы Станд…" at bounding box center [642, 308] width 1285 height 617
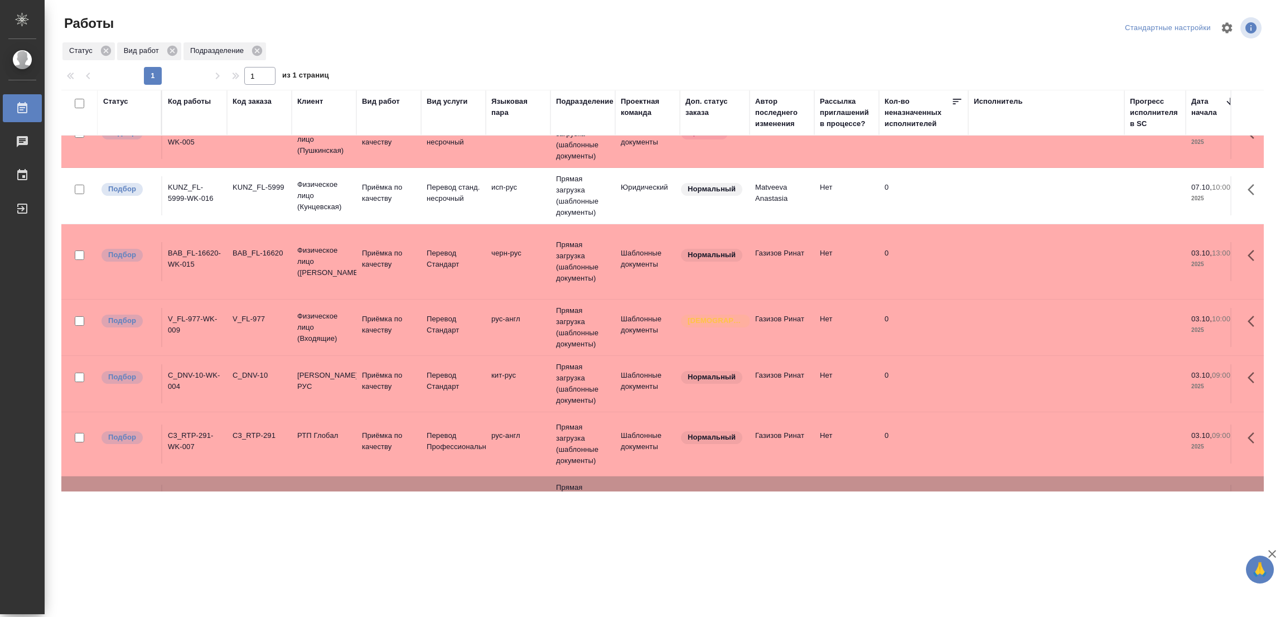
scroll to position [0, 0]
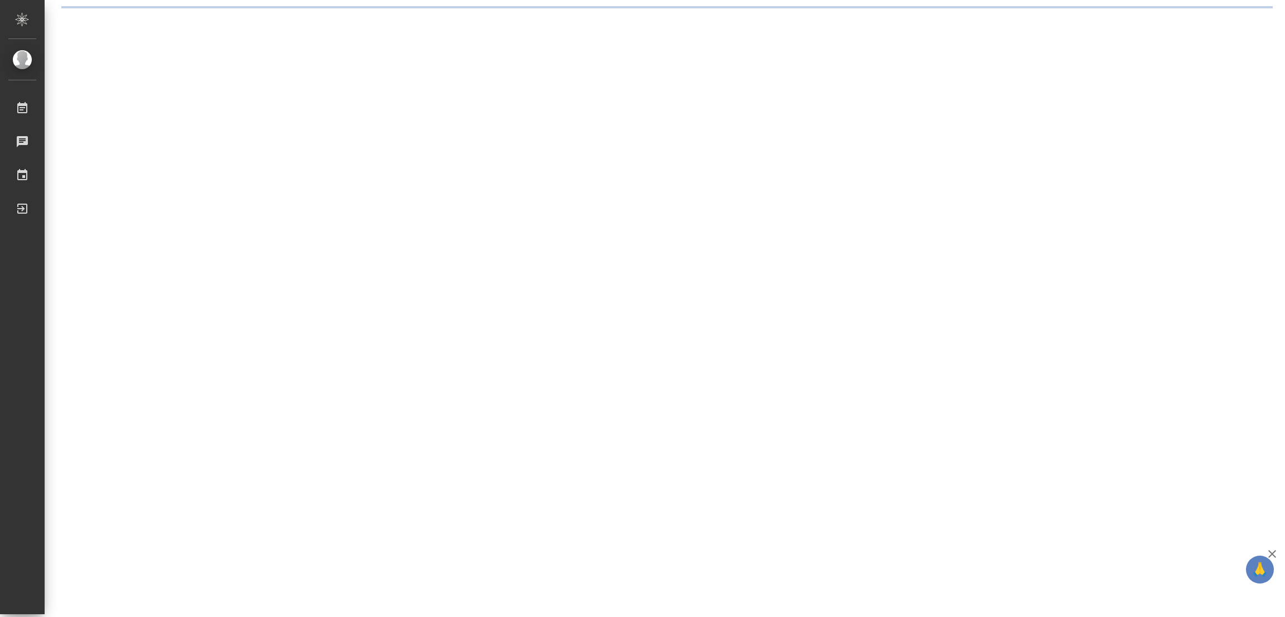
click at [518, 233] on div ".cls-1 fill:#fff; AWATERA [PERSON_NAME] Работы Чаты График Выйти" at bounding box center [642, 308] width 1285 height 617
click at [466, 191] on div ".cls-1 fill:#fff; AWATERA Popova Galina Работы 0 Чаты График Выйти" at bounding box center [642, 308] width 1285 height 617
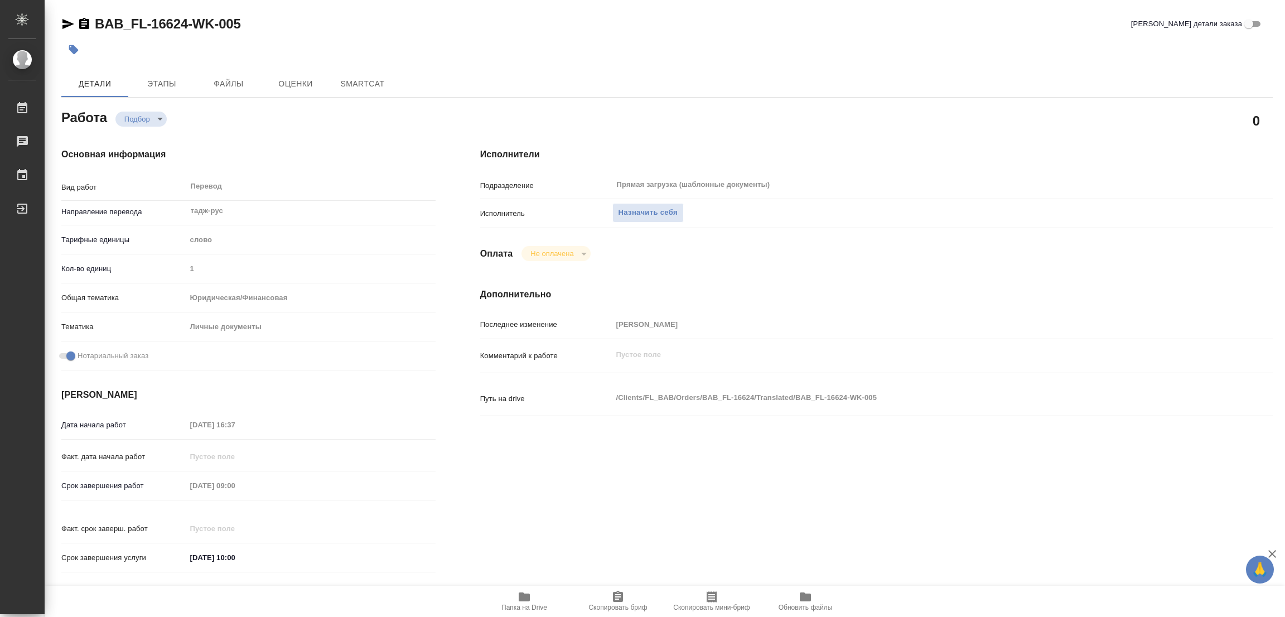
type textarea "x"
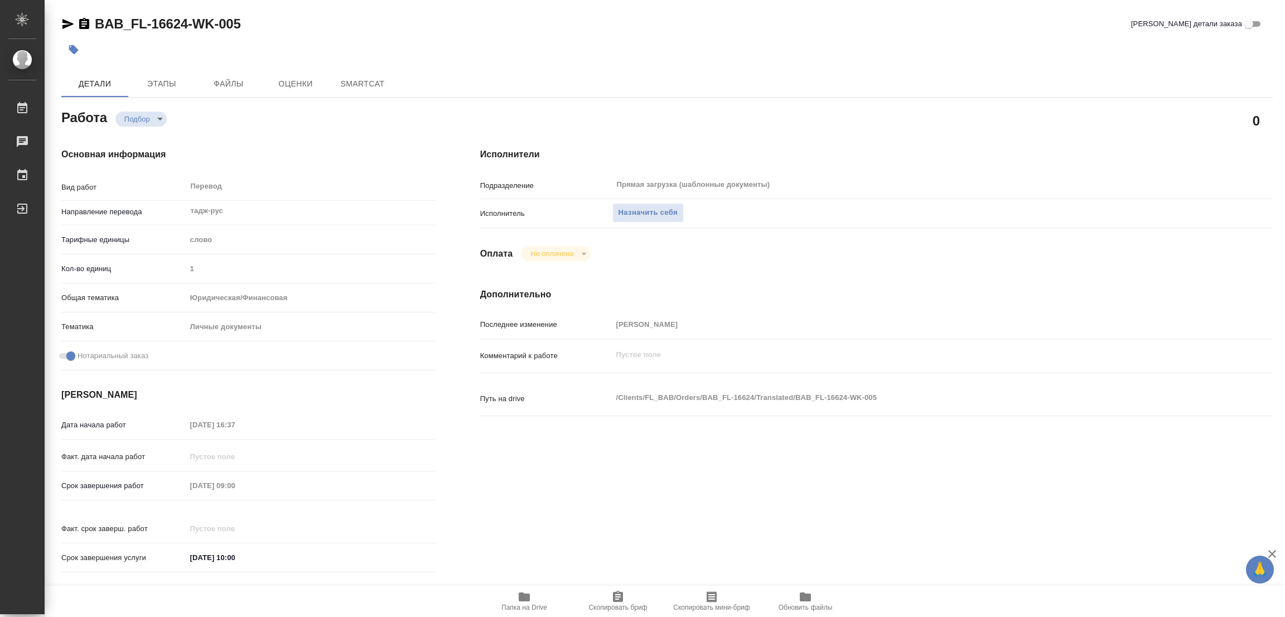
type textarea "x"
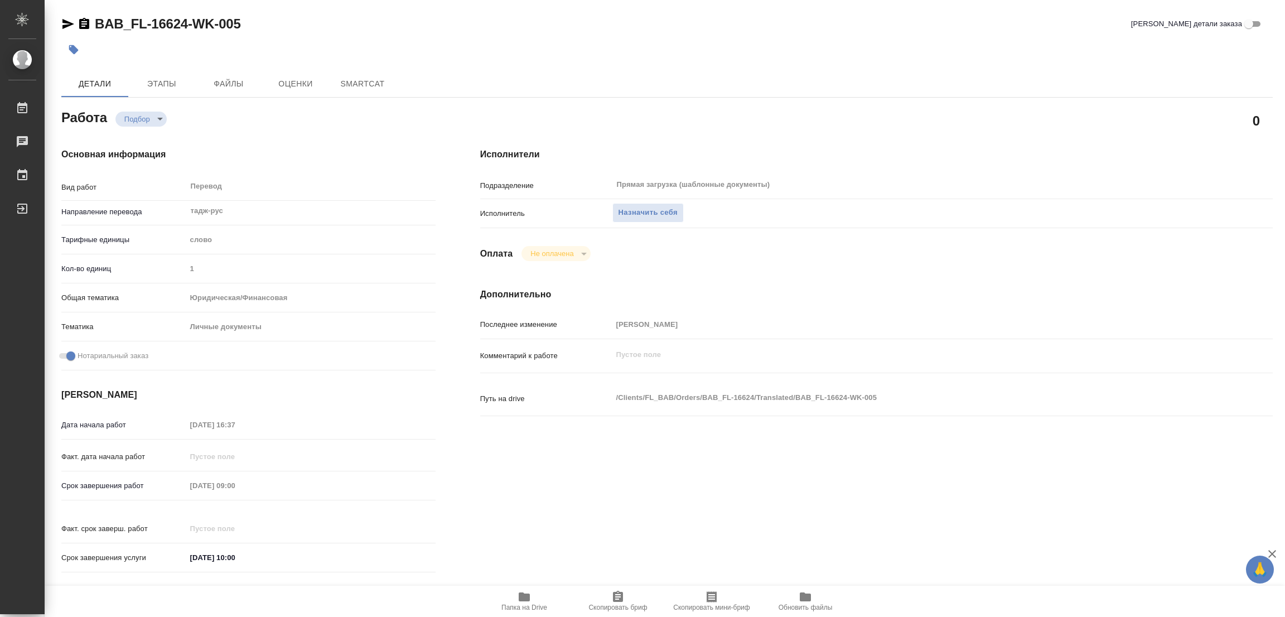
type textarea "x"
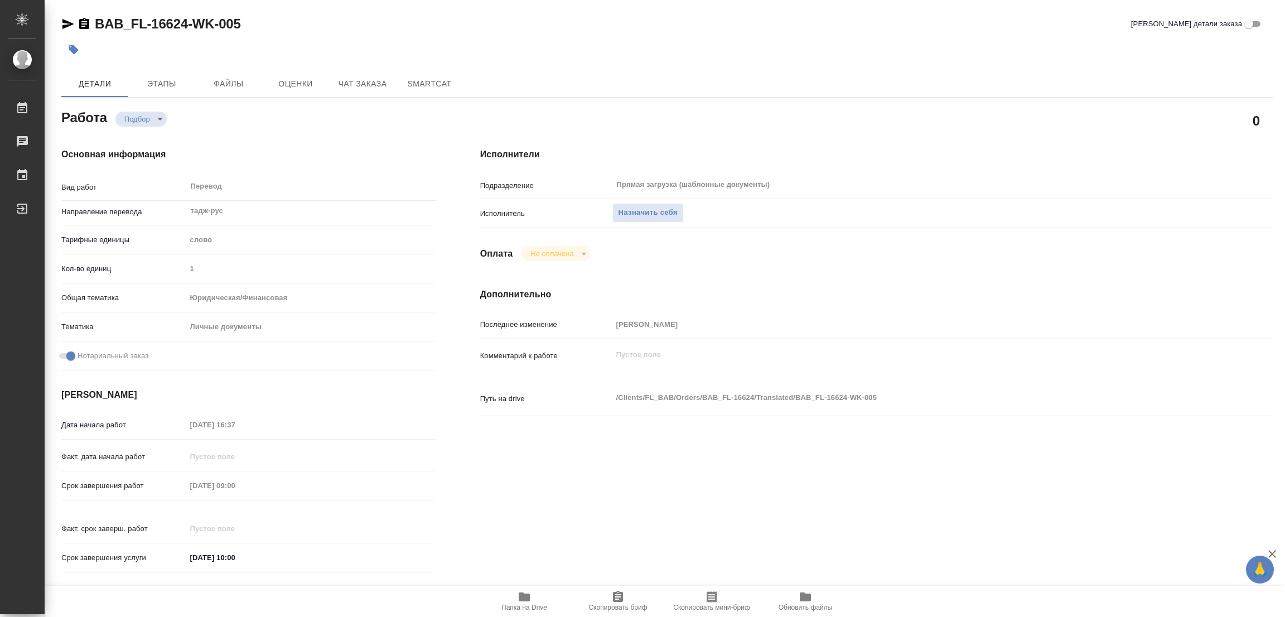
type textarea "x"
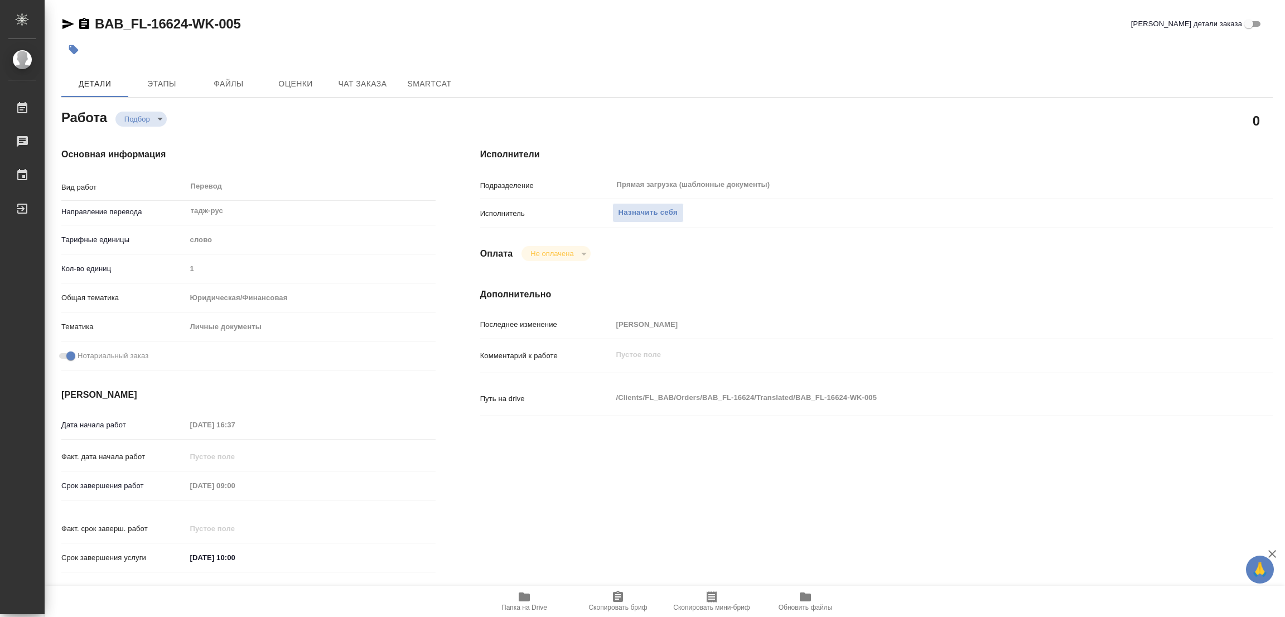
type textarea "x"
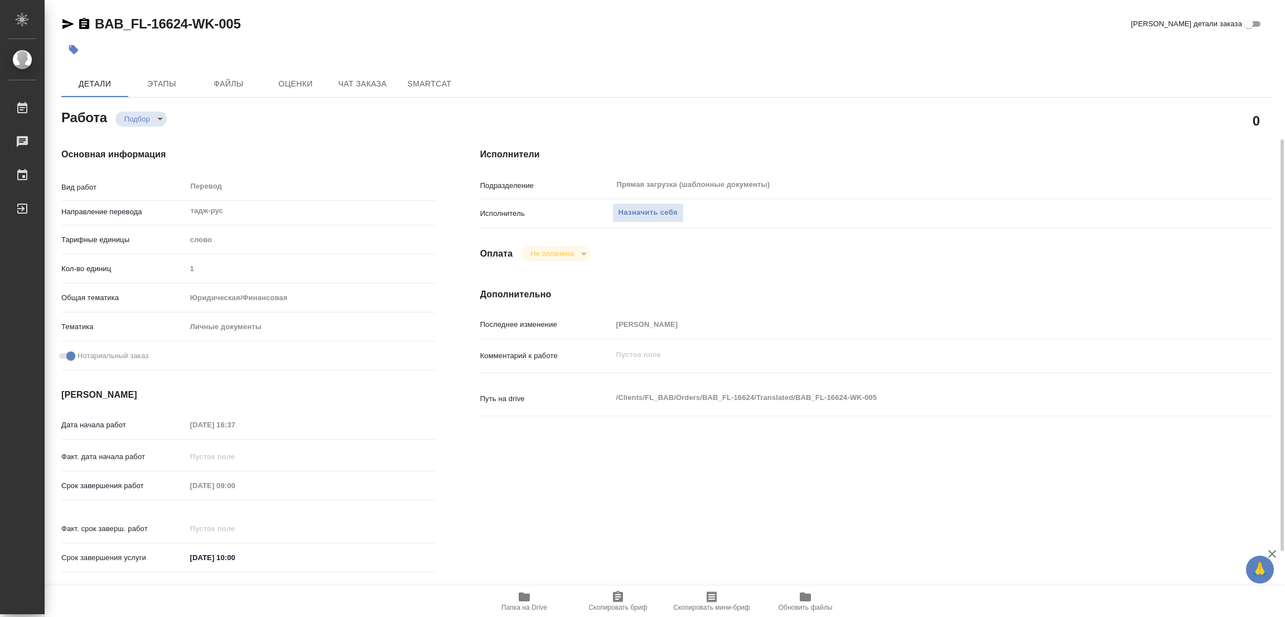
type textarea "x"
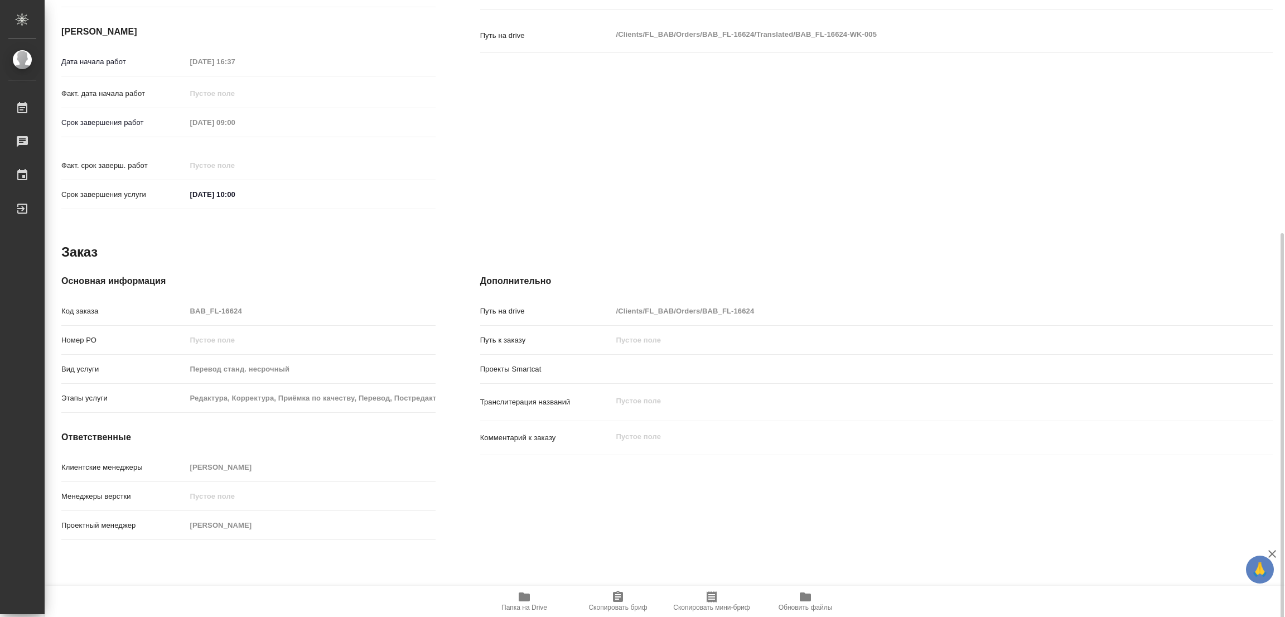
scroll to position [368, 0]
type textarea "x"
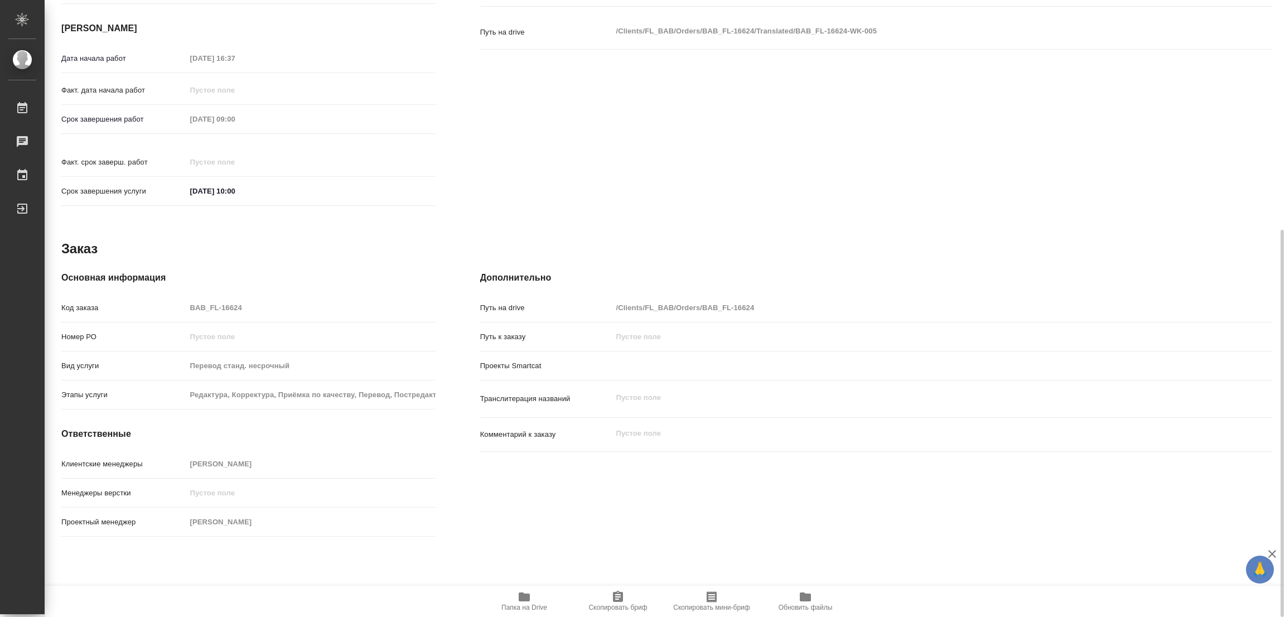
type textarea "x"
click at [533, 594] on span "Папка на Drive" at bounding box center [524, 600] width 80 height 21
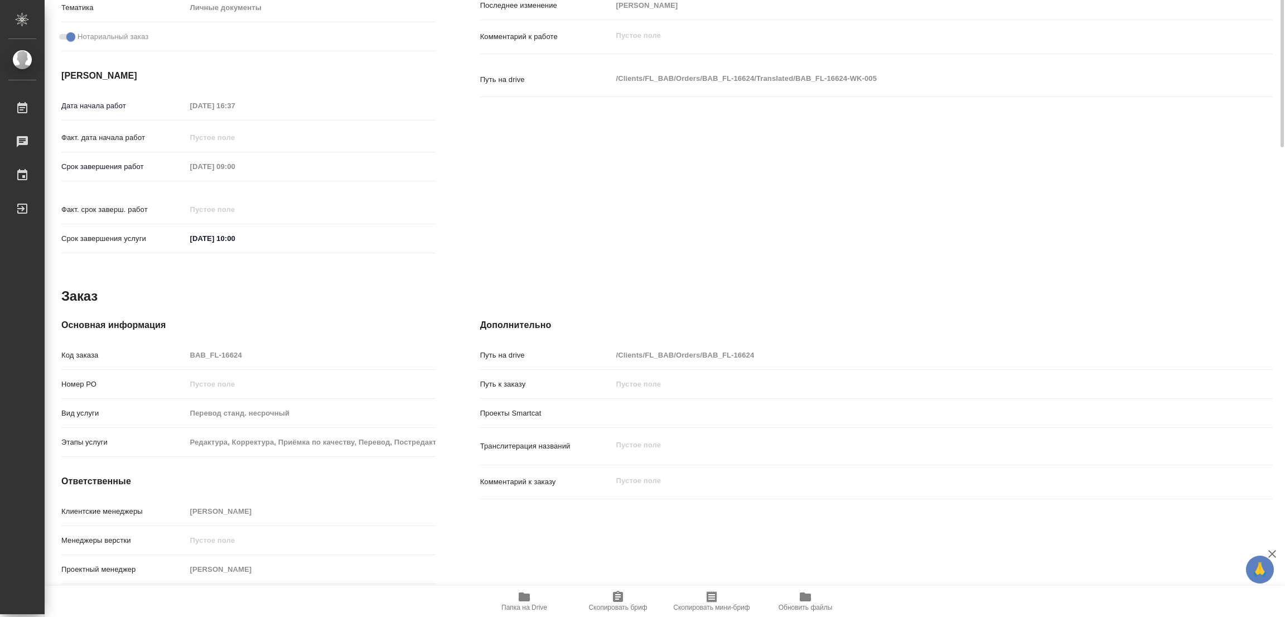
scroll to position [33, 0]
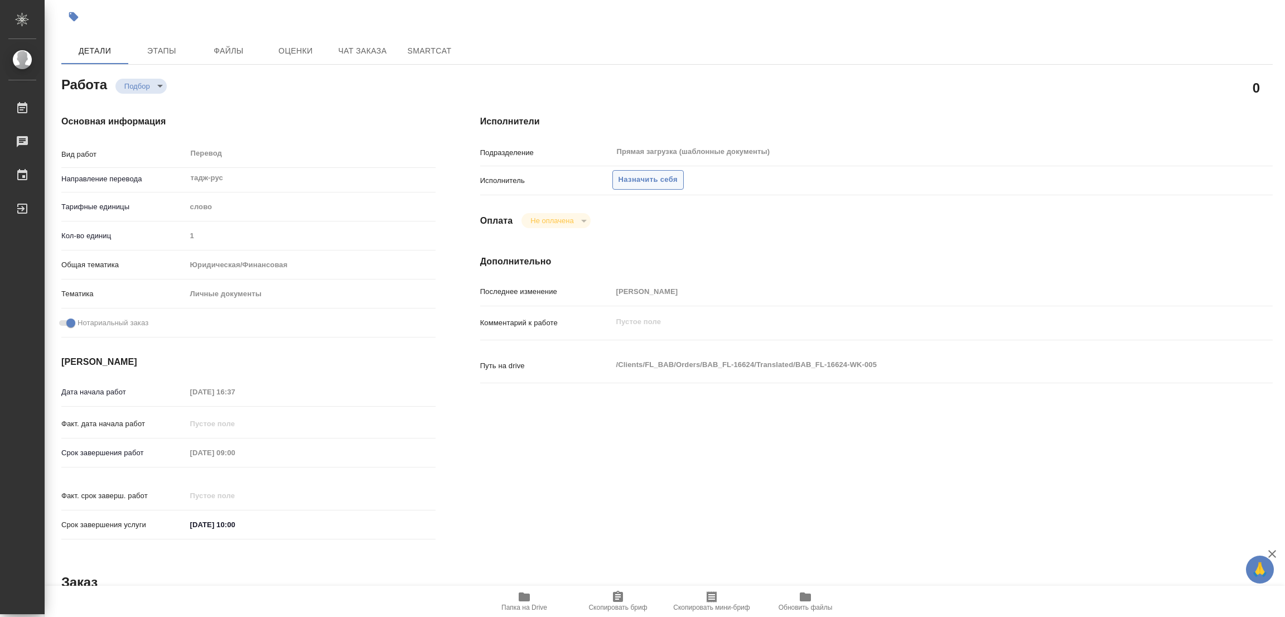
click at [626, 176] on span "Назначить себя" at bounding box center [648, 179] width 59 height 13
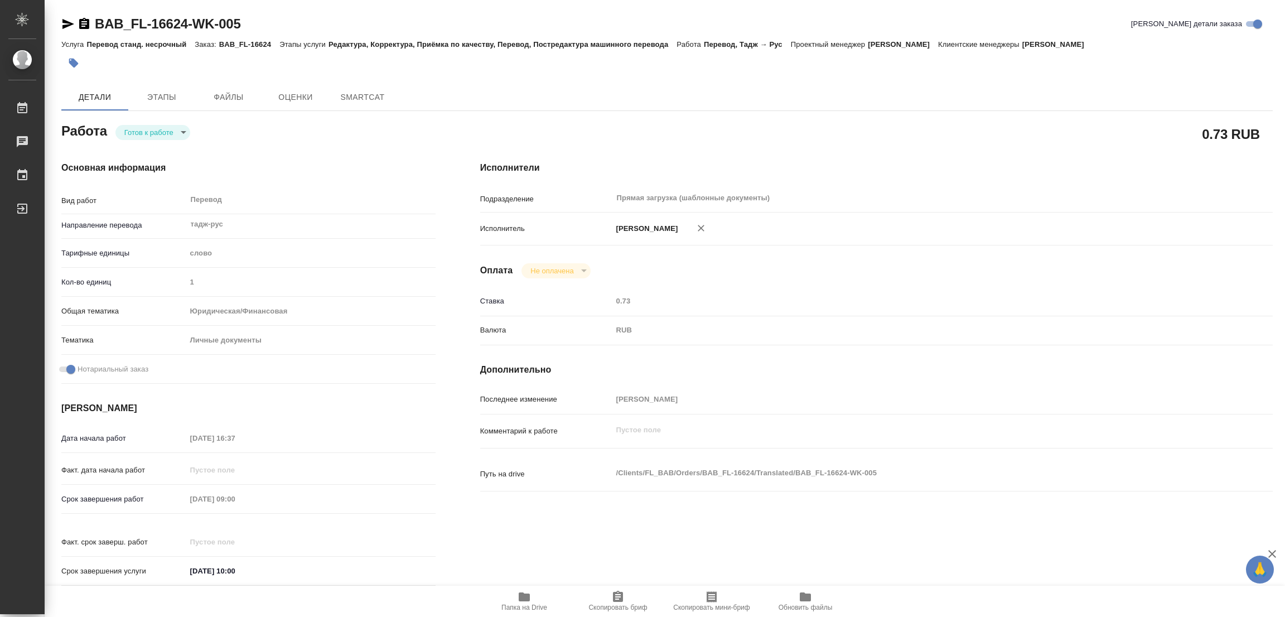
type textarea "x"
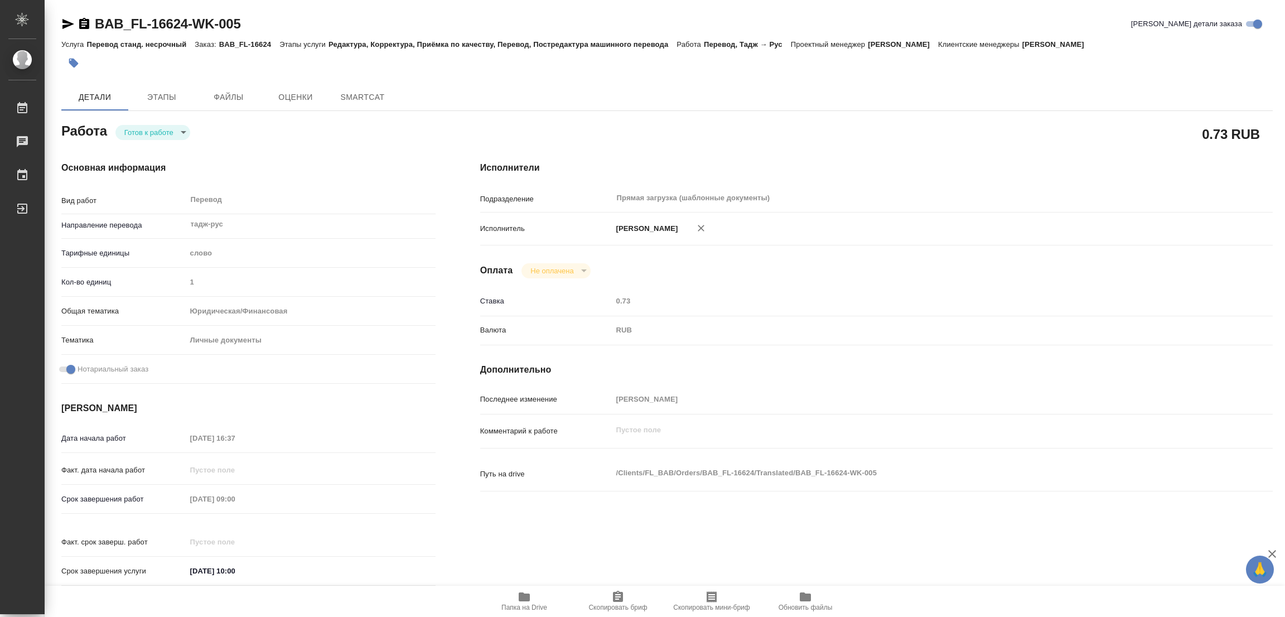
type textarea "x"
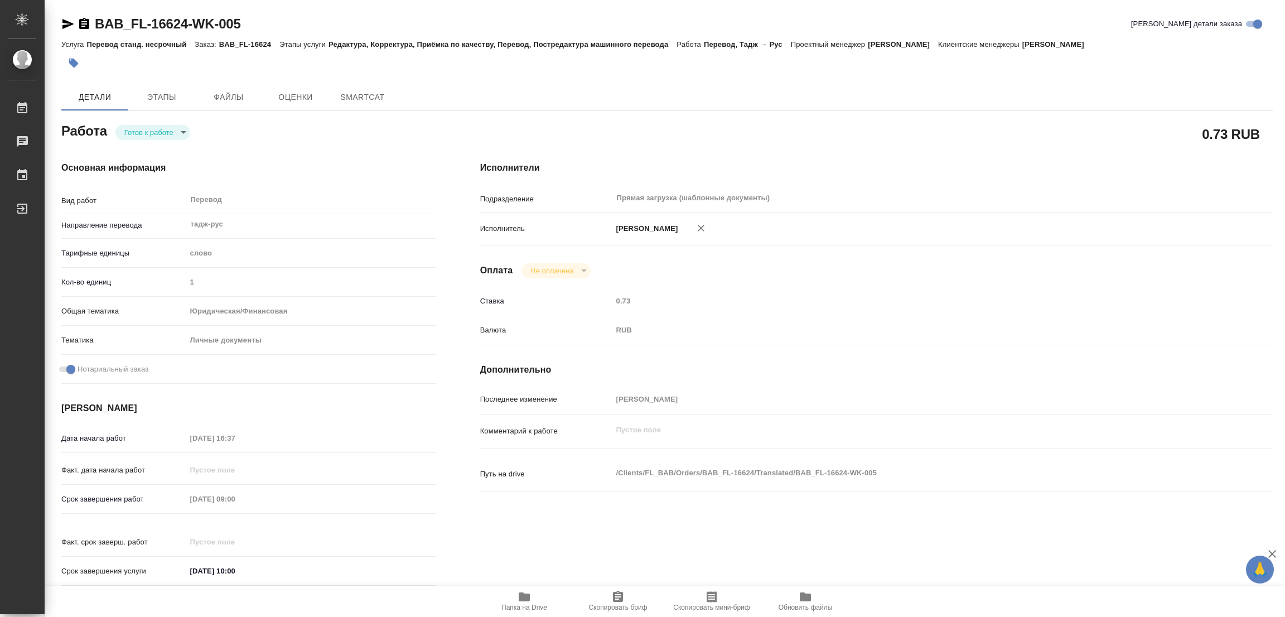
type textarea "x"
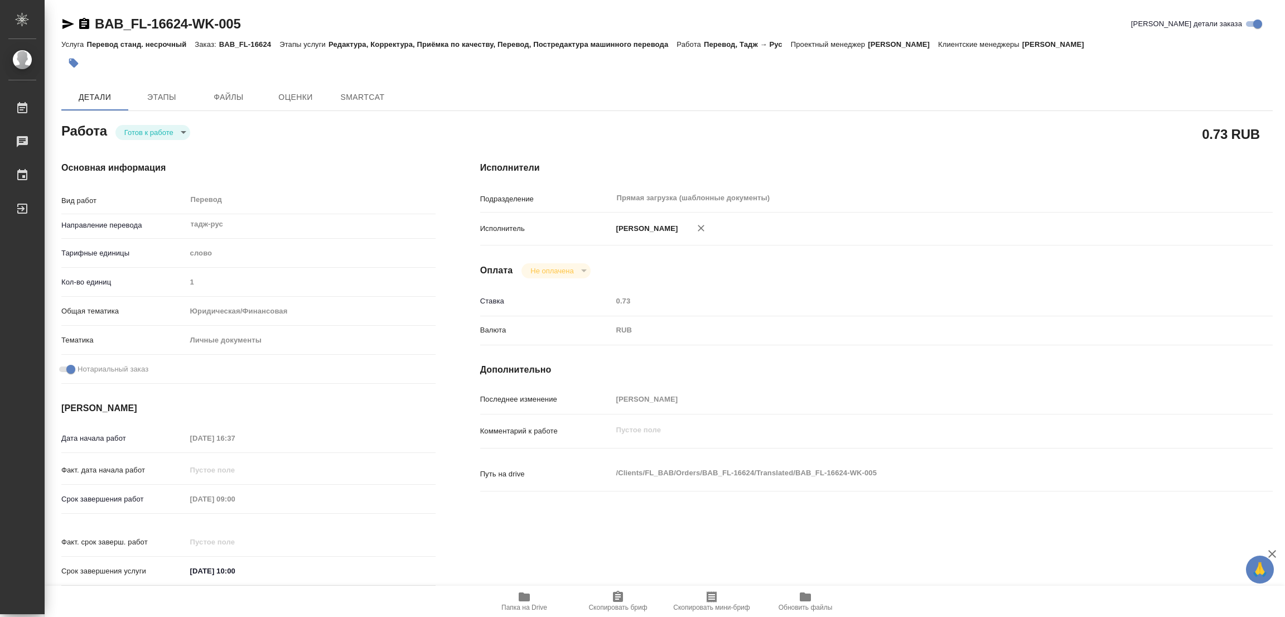
type textarea "x"
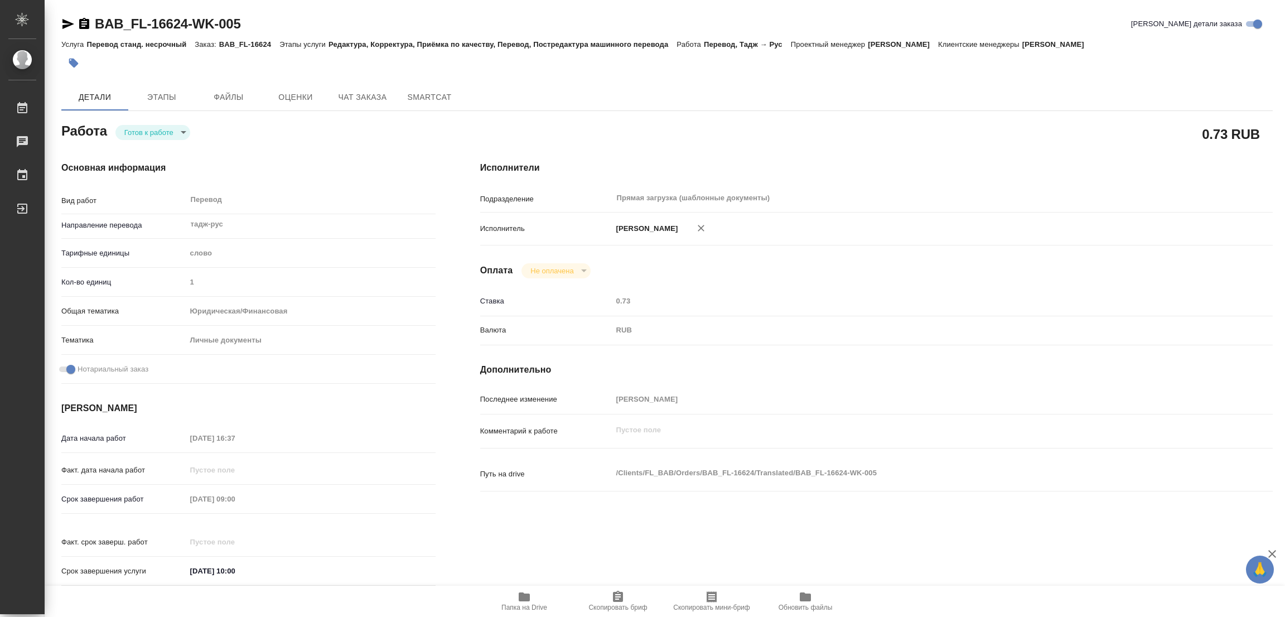
type textarea "x"
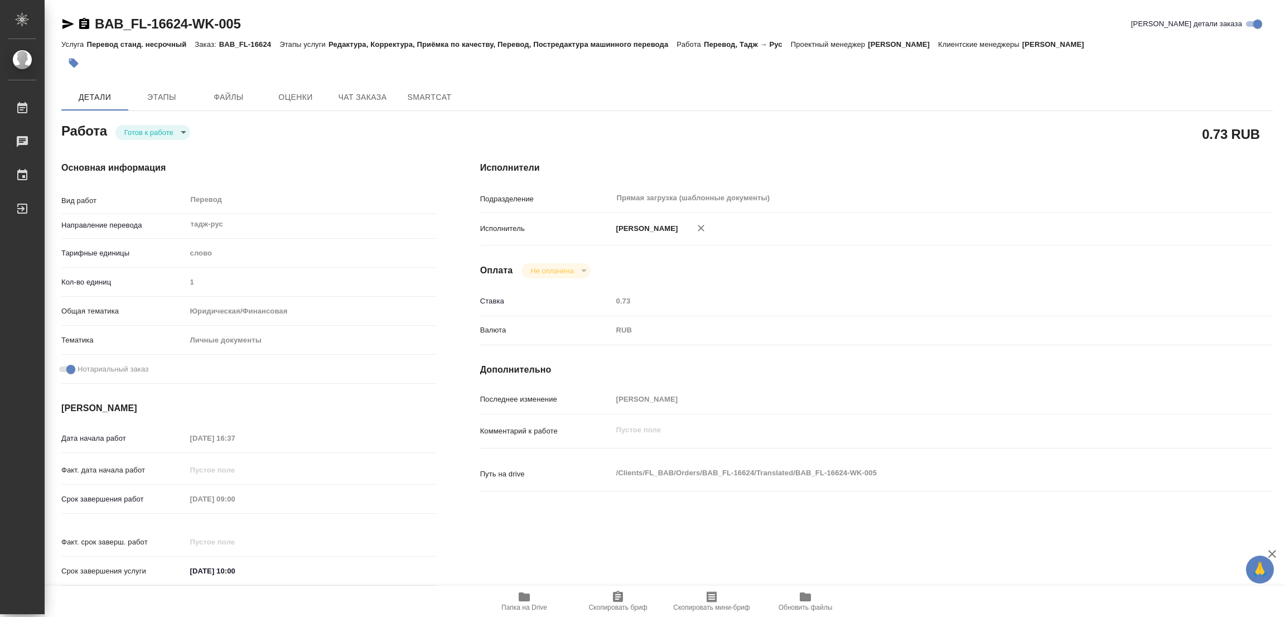
type textarea "x"
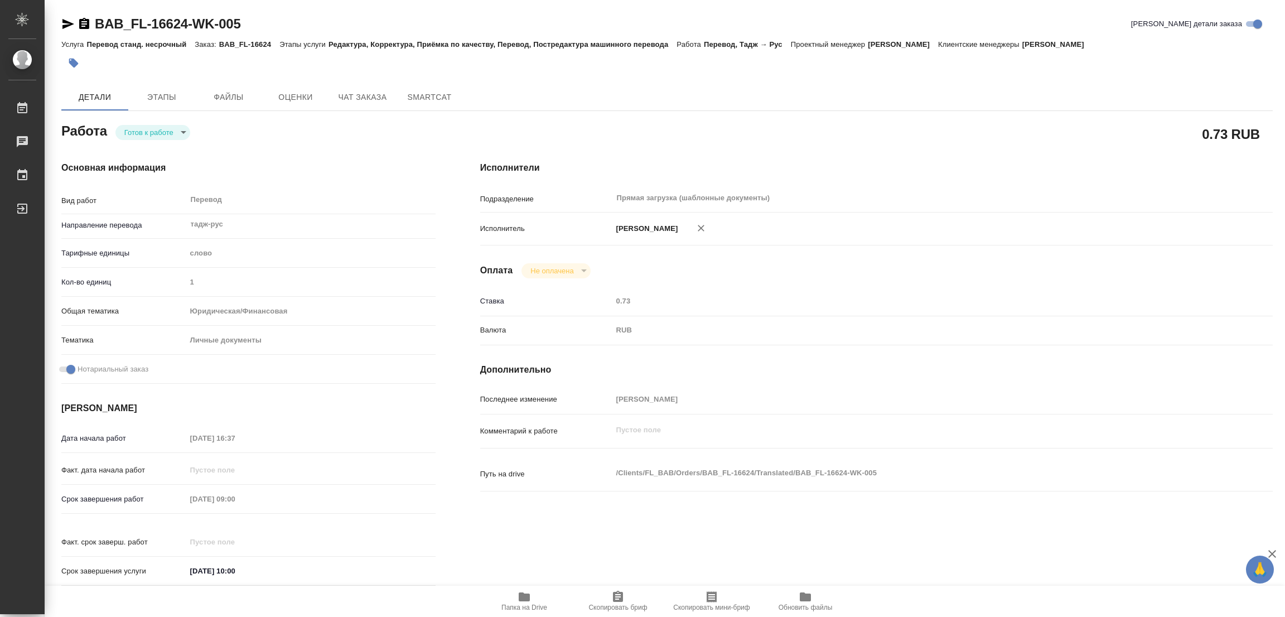
type textarea "x"
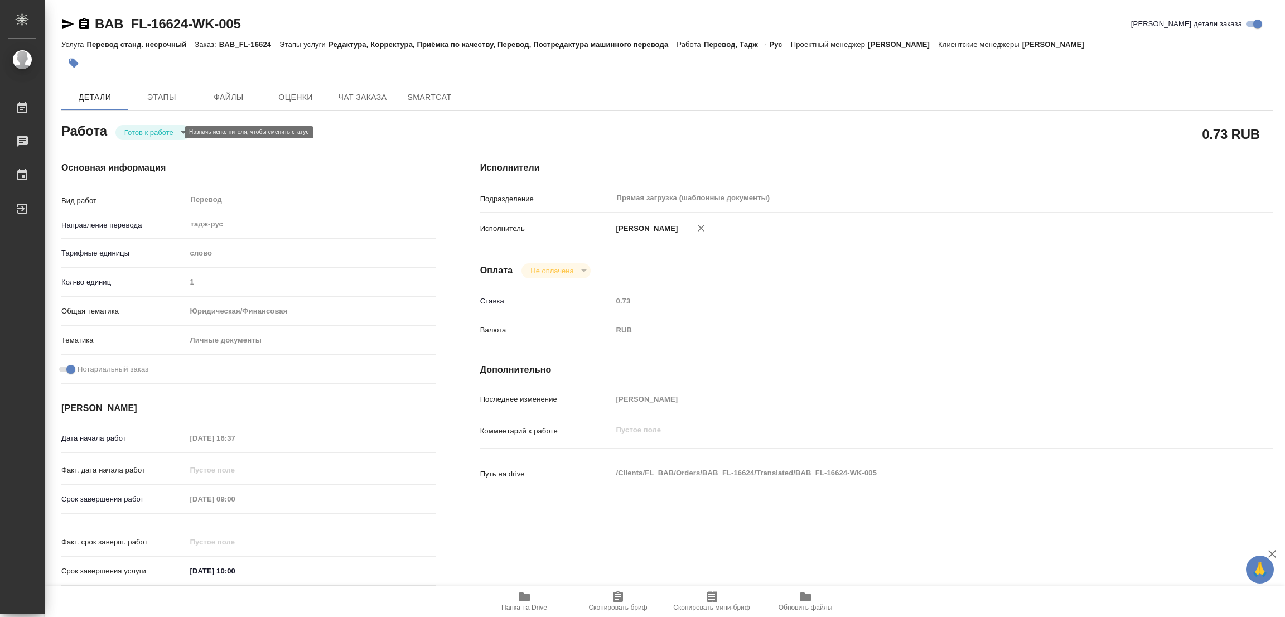
click at [148, 128] on body "🙏 .cls-1 fill:#fff; AWATERA Popova Galina Работы 0 Чаты График Выйти BAB_FL-166…" at bounding box center [642, 308] width 1285 height 617
click at [148, 128] on button "В работе" at bounding box center [142, 132] width 37 height 12
type textarea "x"
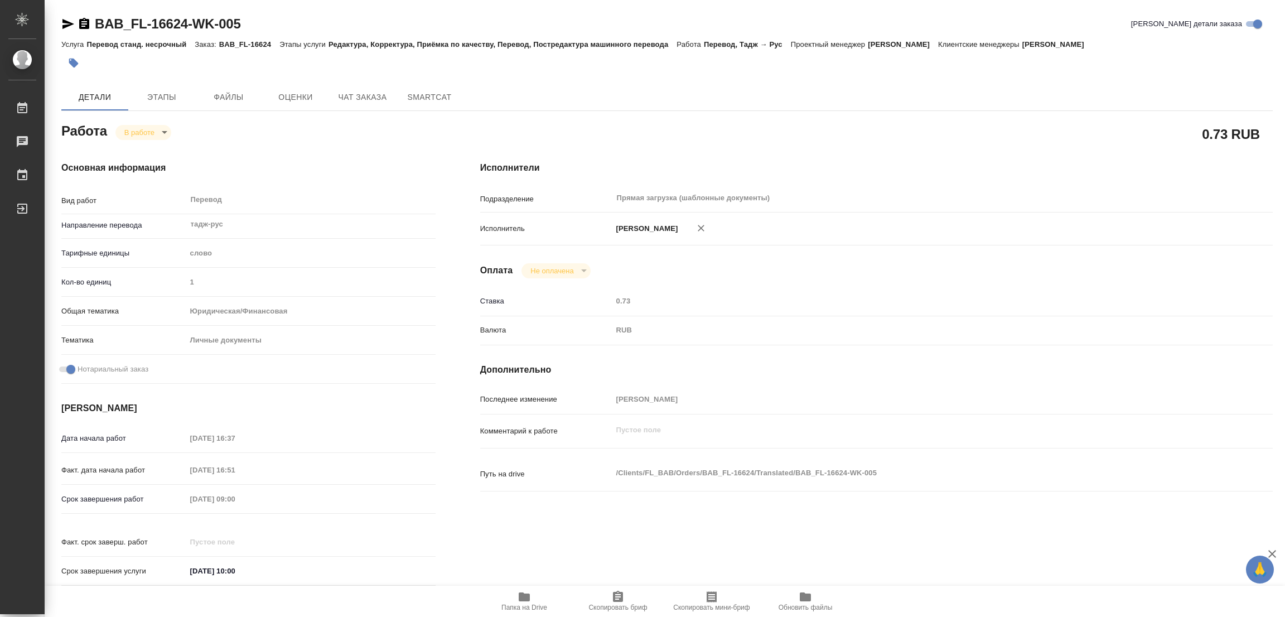
type textarea "x"
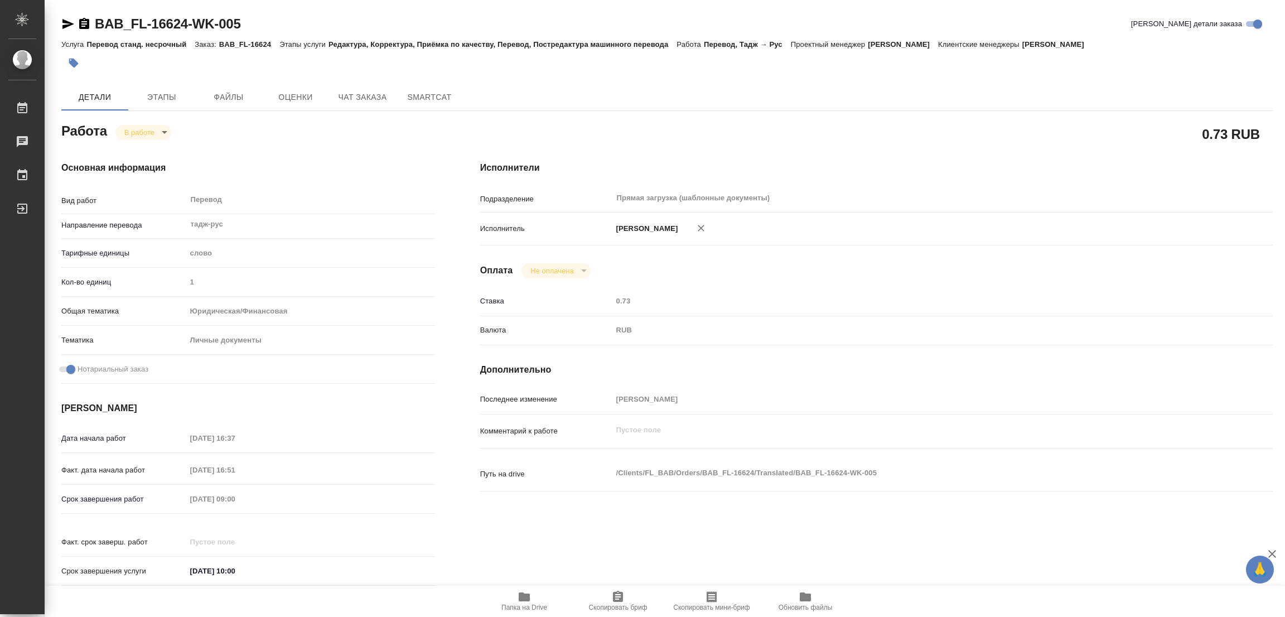
type textarea "x"
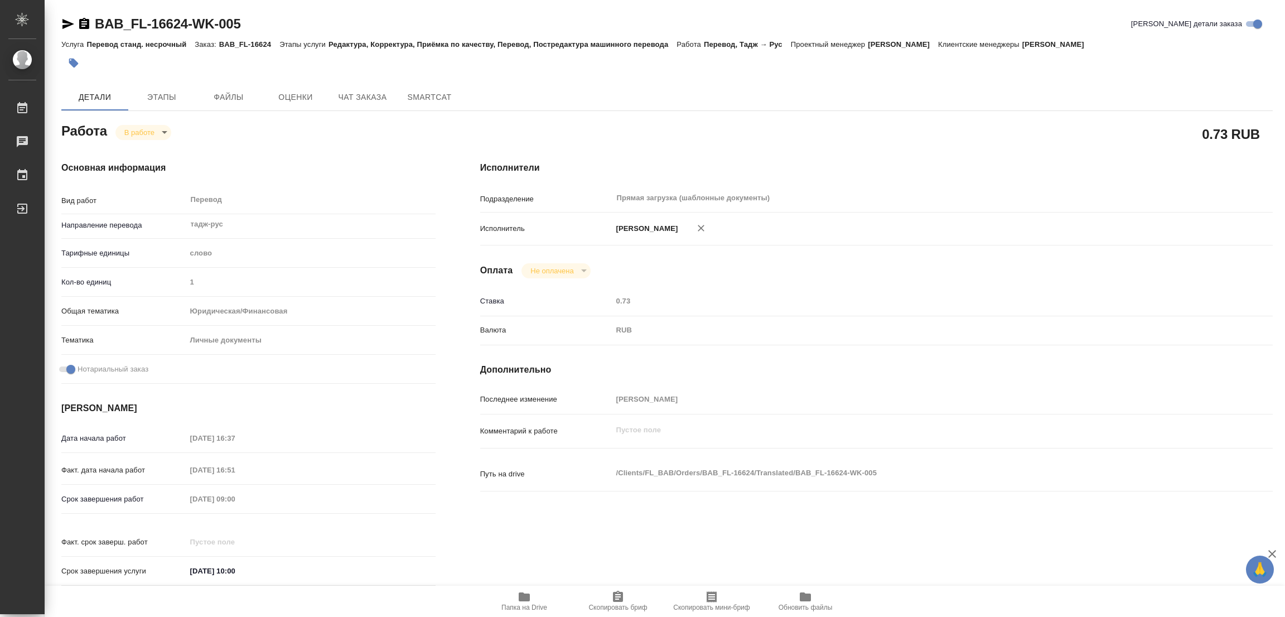
type textarea "x"
drag, startPoint x: 93, startPoint y: 9, endPoint x: 186, endPoint y: 24, distance: 94.8
click at [186, 24] on div "BAB_FL-16624-WK-005 Кратко детали заказа Услуга Перевод станд. несрочный Заказ:…" at bounding box center [667, 474] width 1224 height 949
drag, startPoint x: 176, startPoint y: 20, endPoint x: 170, endPoint y: 17, distance: 7.1
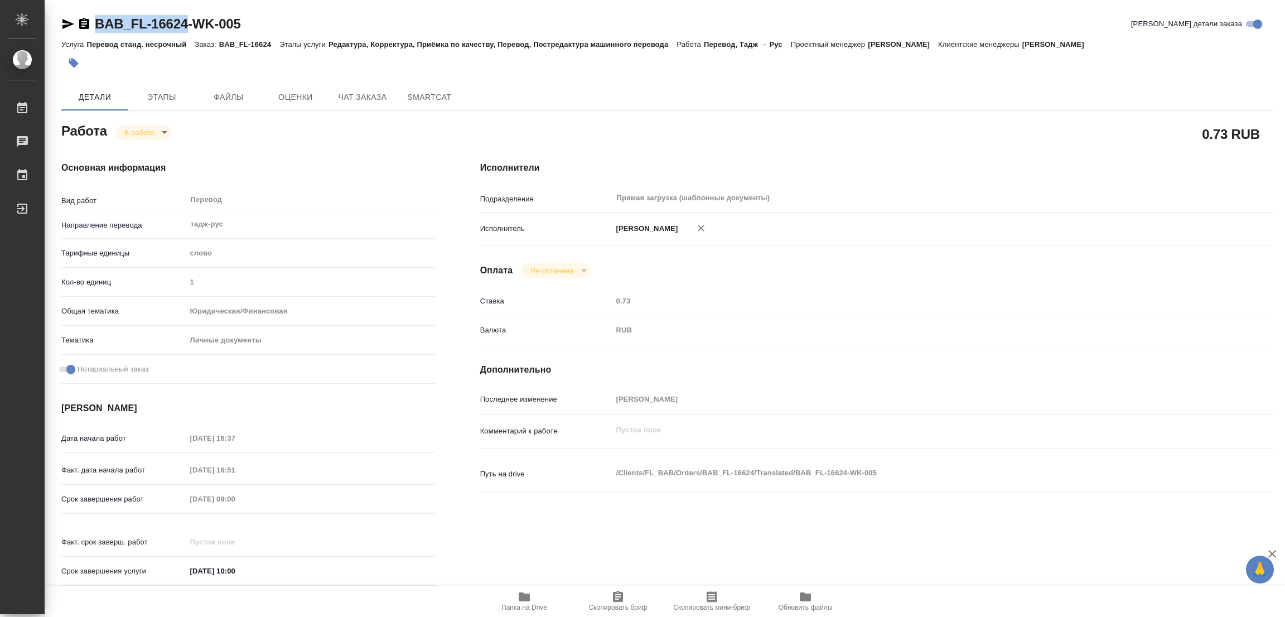
copy link "BAB_FL-16624"
drag, startPoint x: 607, startPoint y: 597, endPoint x: 547, endPoint y: 604, distance: 60.7
click at [607, 597] on span "Скопировать бриф" at bounding box center [618, 600] width 80 height 21
copy link "BAB_FL-16624"
click at [845, 144] on div "Исполнители Подразделение Прямая загрузка (шаблонные документы) ​ Исполнитель П…" at bounding box center [876, 377] width 837 height 476
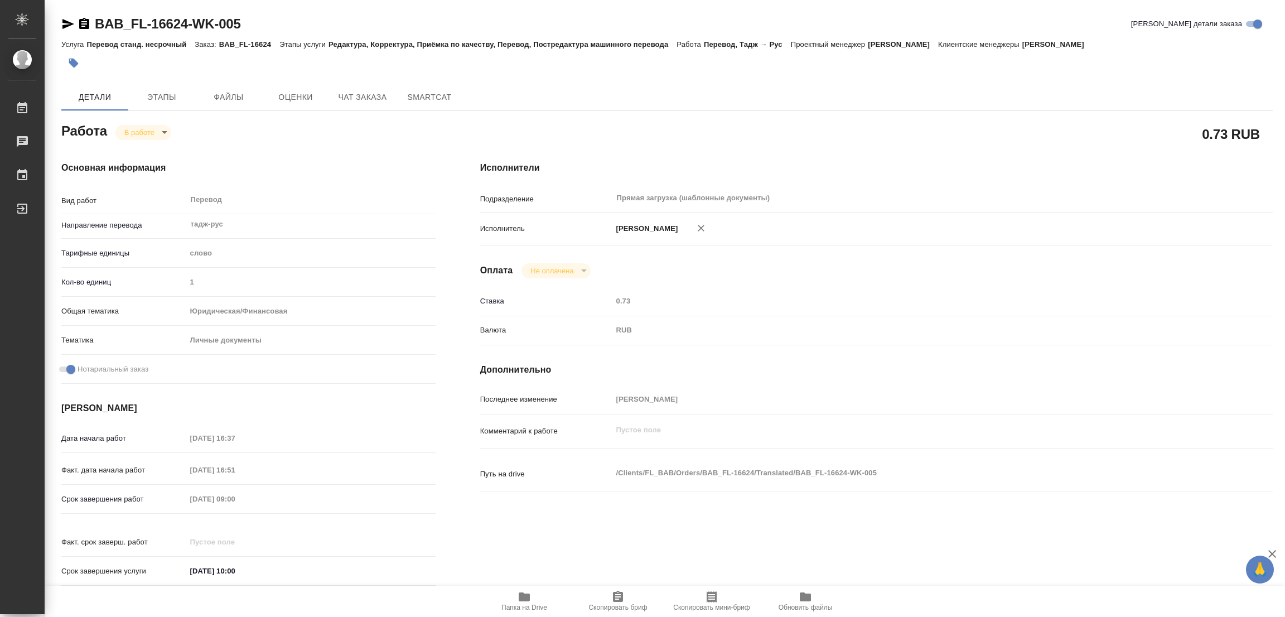
click at [175, 501] on div "Срок завершения работ 03.10.2025 09:00" at bounding box center [248, 499] width 374 height 20
click at [411, 18] on div "BAB_FL-16624-WK-005 Кратко детали заказа" at bounding box center [667, 24] width 1212 height 18
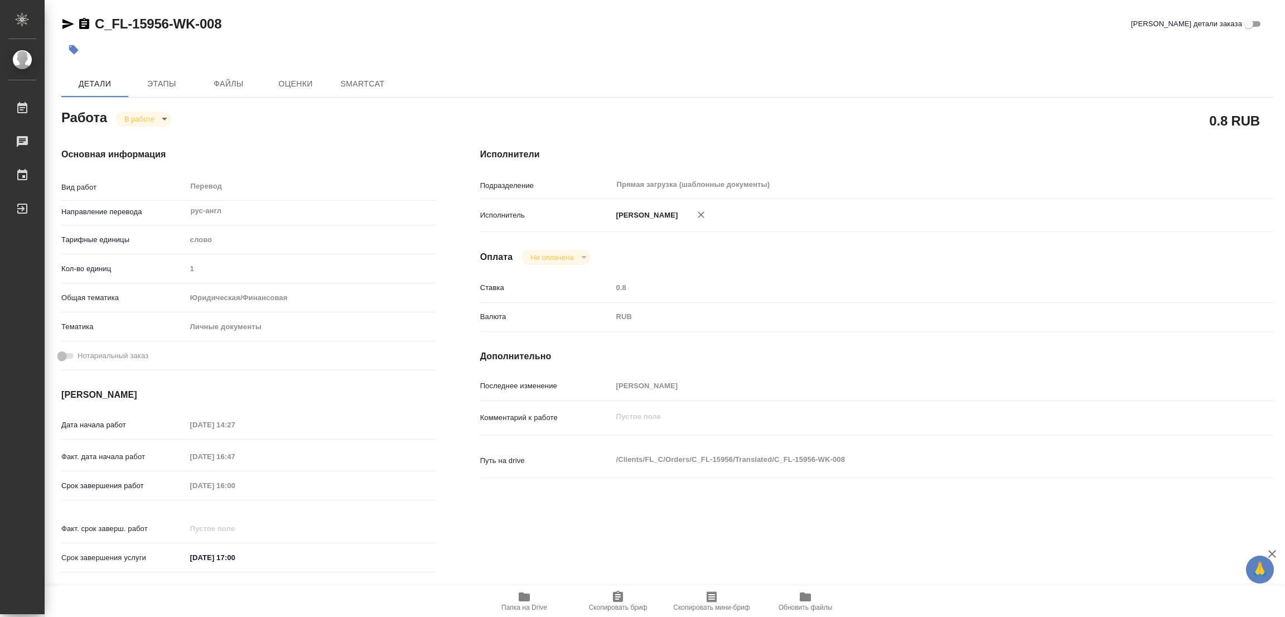
type textarea "x"
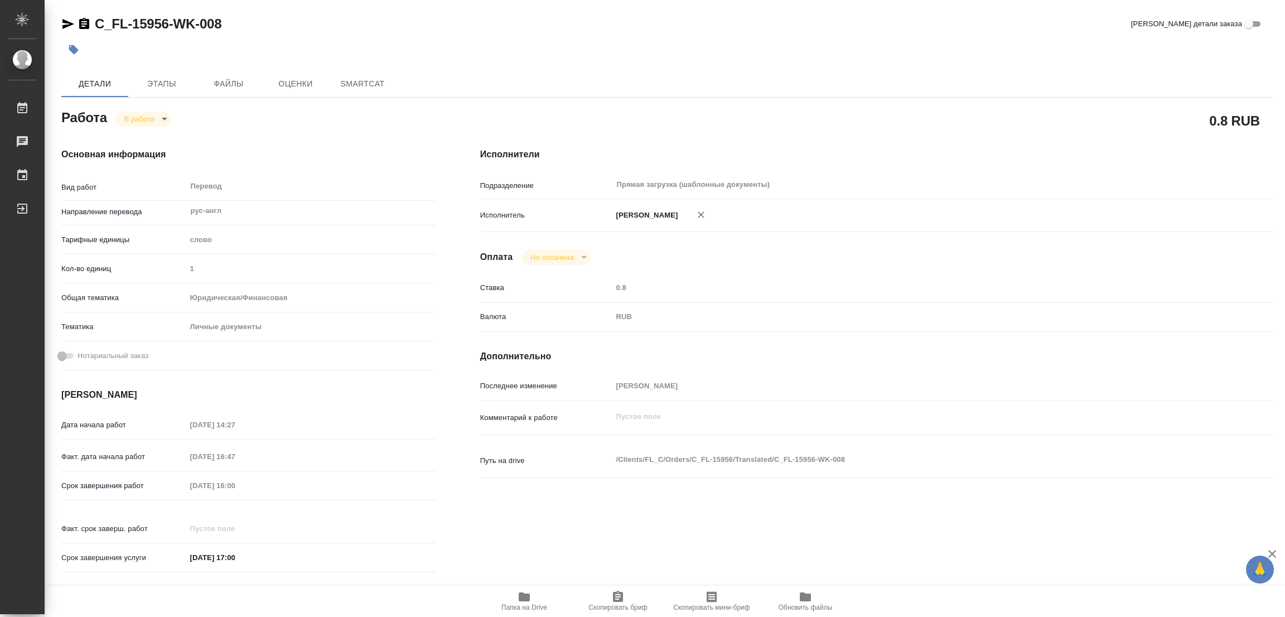
type textarea "x"
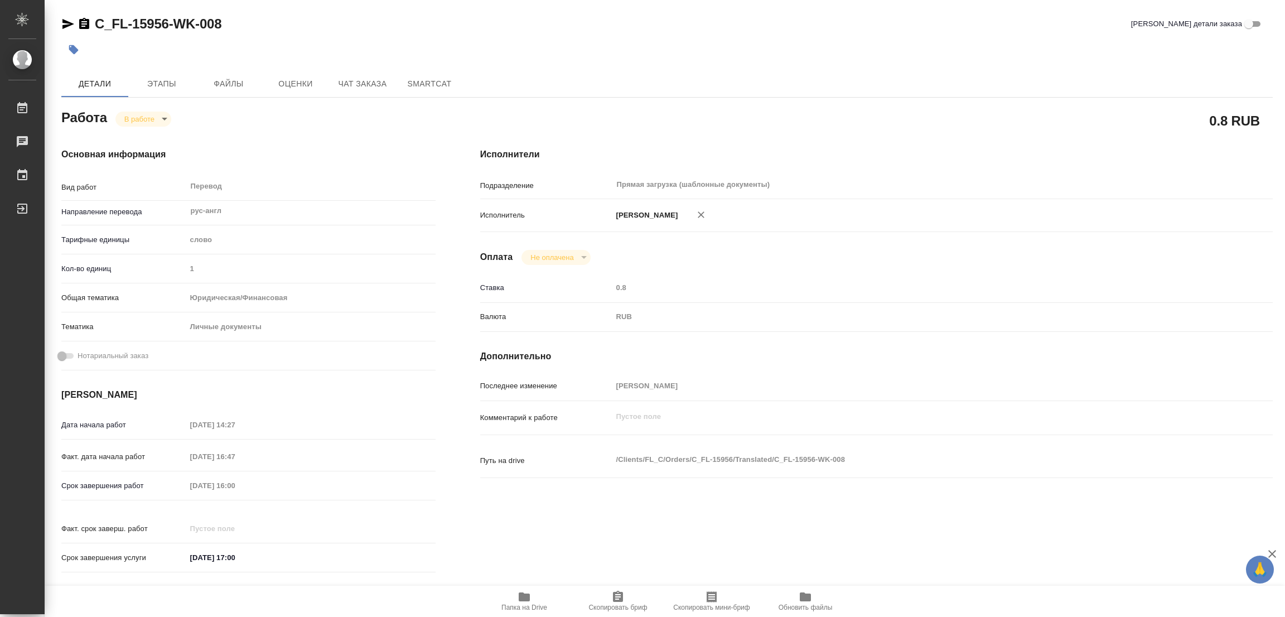
type textarea "x"
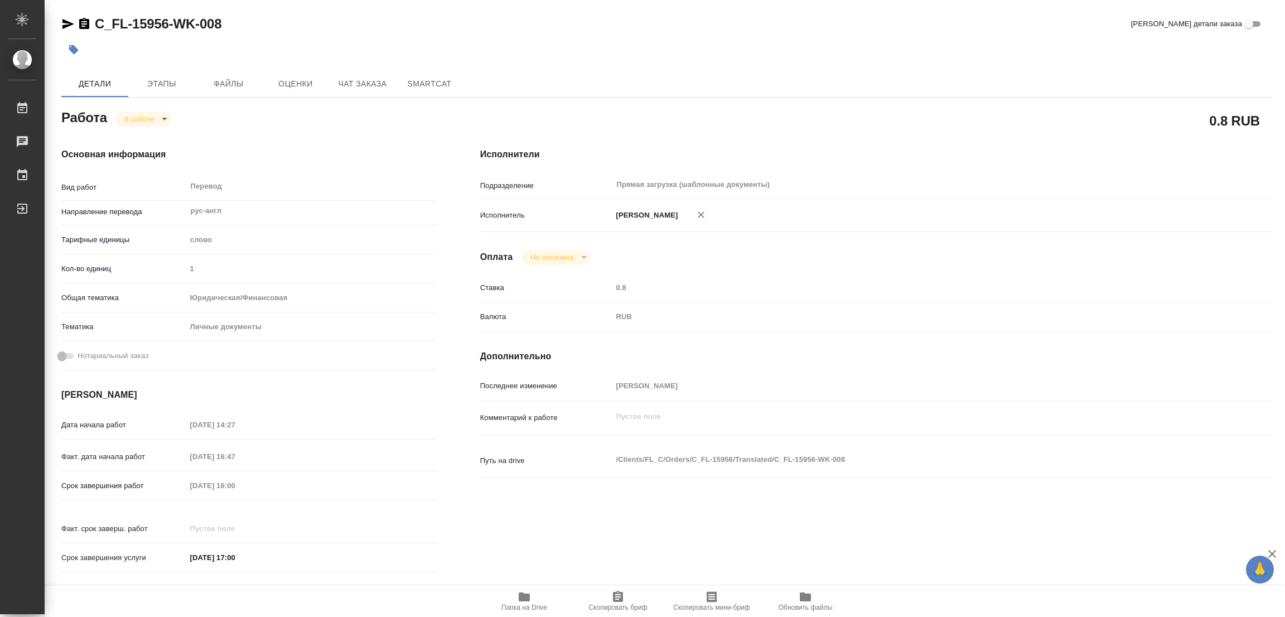
click at [523, 597] on icon "button" at bounding box center [524, 596] width 11 height 9
type textarea "x"
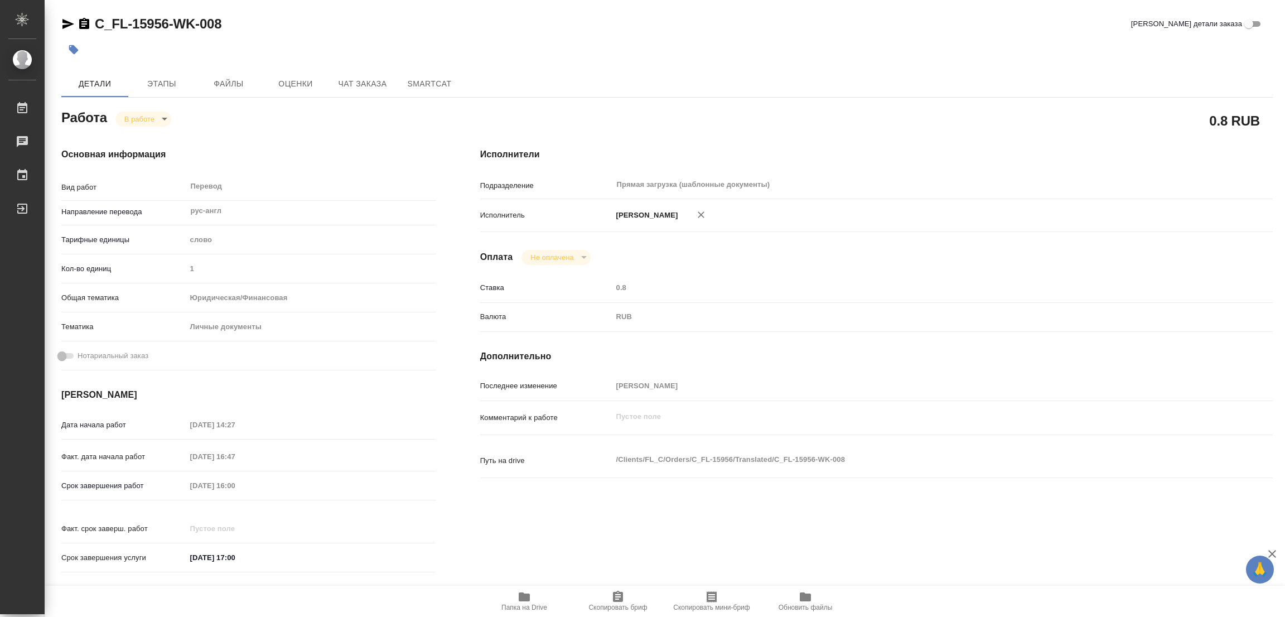
type textarea "x"
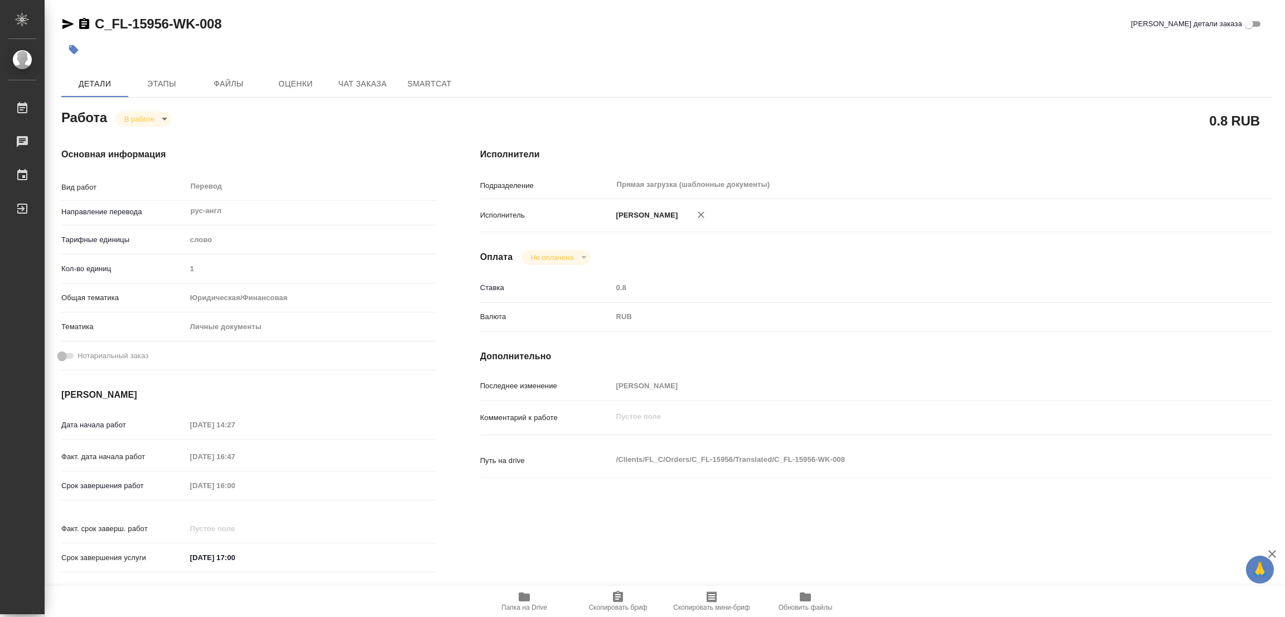
type textarea "x"
drag, startPoint x: 92, startPoint y: 12, endPoint x: 168, endPoint y: 23, distance: 76.7
click at [168, 23] on div "C_FL-15956-WK-008 Кратко детали заказа Детали Этапы Файлы Оценки Чат заказа Sma…" at bounding box center [667, 468] width 1224 height 936
copy link "C_FL-15956"
click at [628, 597] on span "Скопировать бриф" at bounding box center [618, 600] width 80 height 21
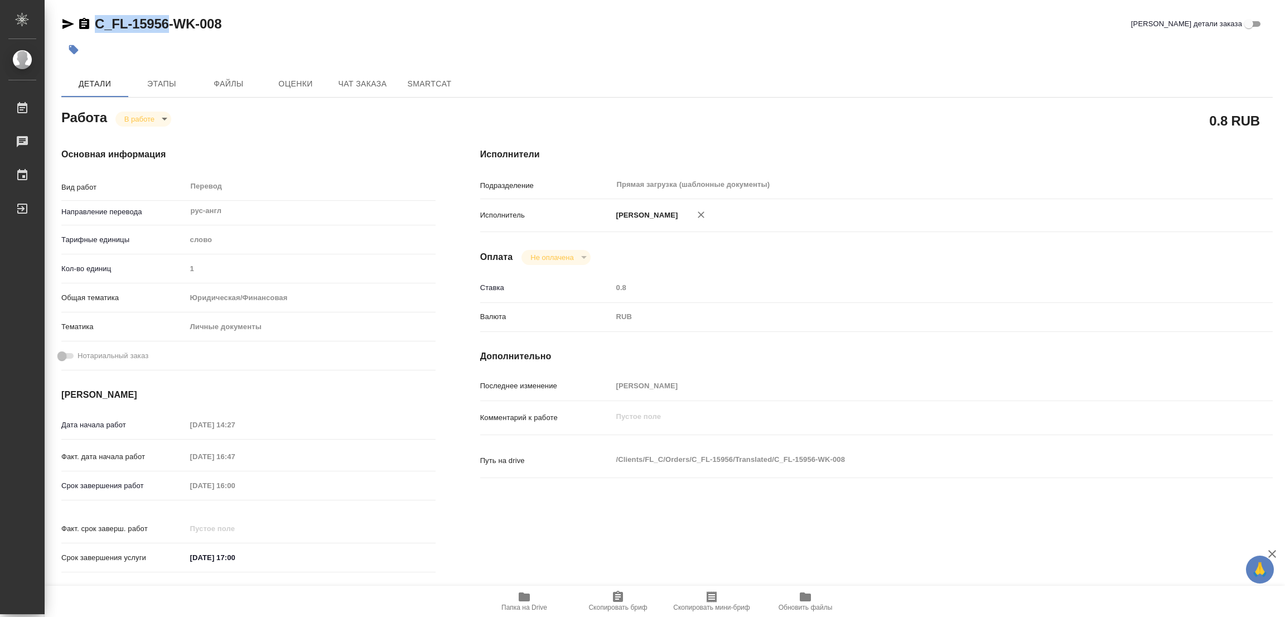
copy link "C_FL-15956"
click at [169, 489] on div "Срок завершения работ [DATE] 16:00" at bounding box center [248, 486] width 374 height 20
click at [410, 34] on div "C_FL-15956-WK-008 Кратко детали заказа" at bounding box center [667, 26] width 1212 height 22
